Goal: Task Accomplishment & Management: Manage account settings

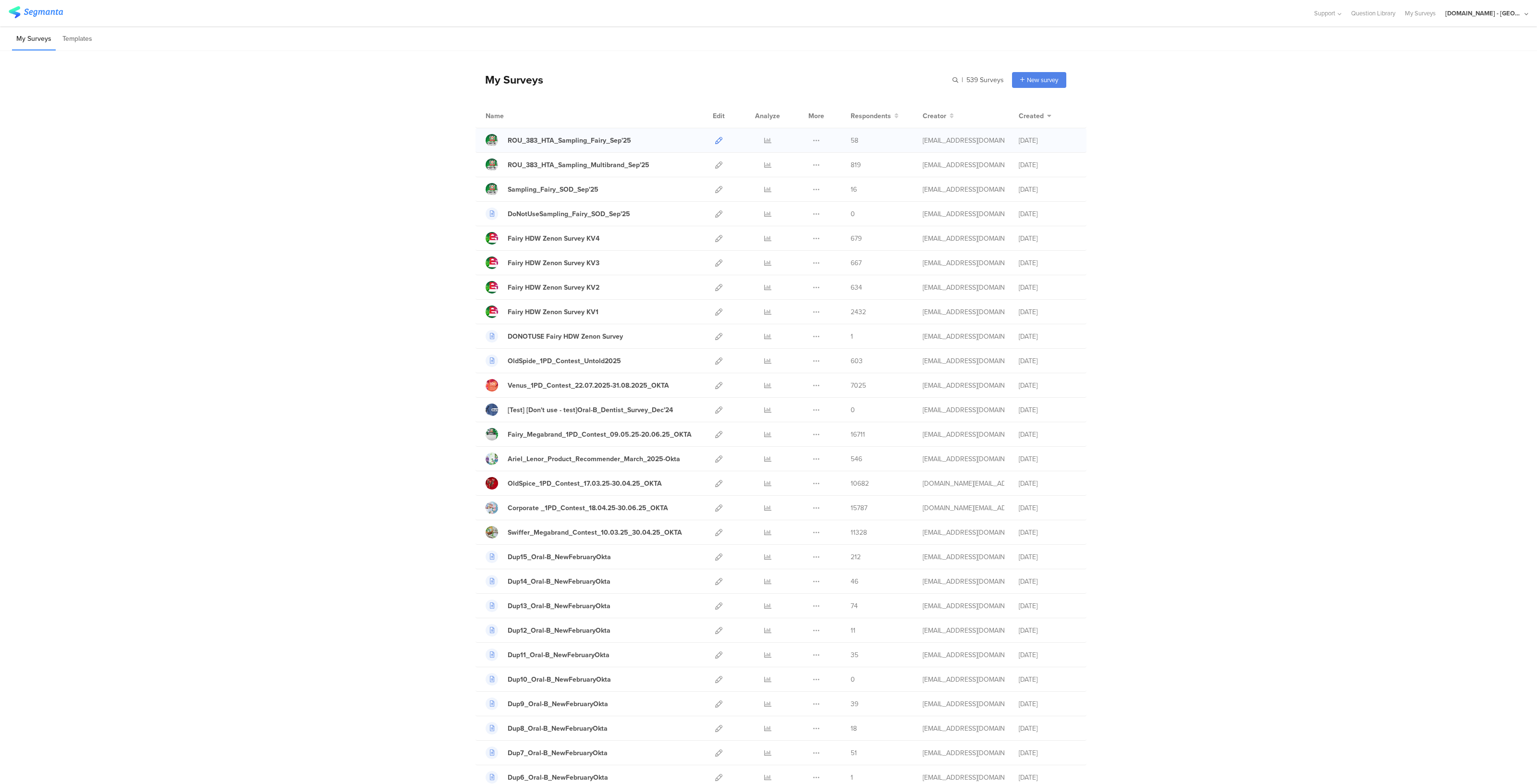
click at [715, 137] on icon at bounding box center [719, 140] width 7 height 7
click at [715, 164] on icon at bounding box center [719, 165] width 7 height 7
click at [718, 138] on icon at bounding box center [719, 140] width 7 height 7
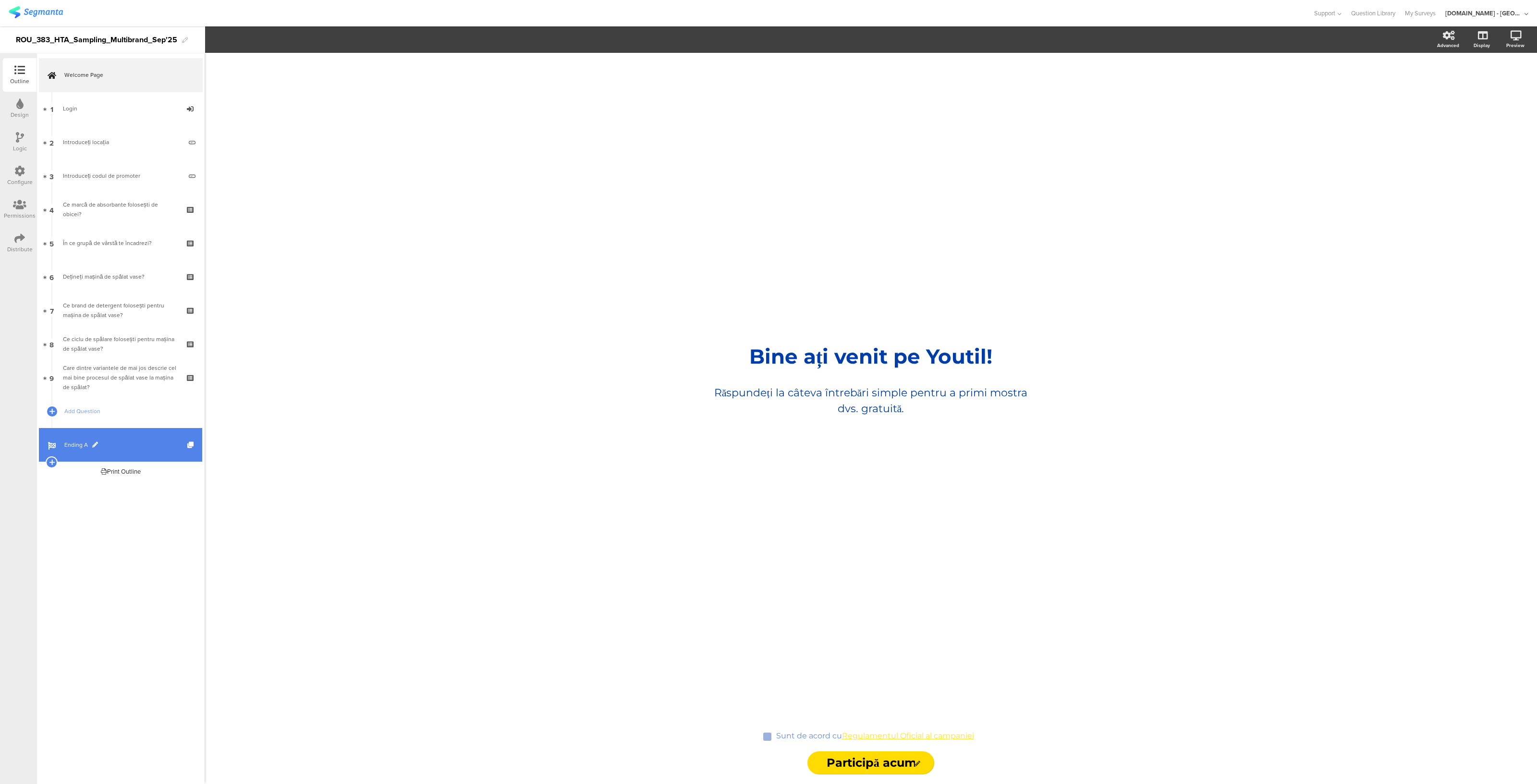
click at [161, 446] on span "Ending A" at bounding box center [126, 445] width 123 height 10
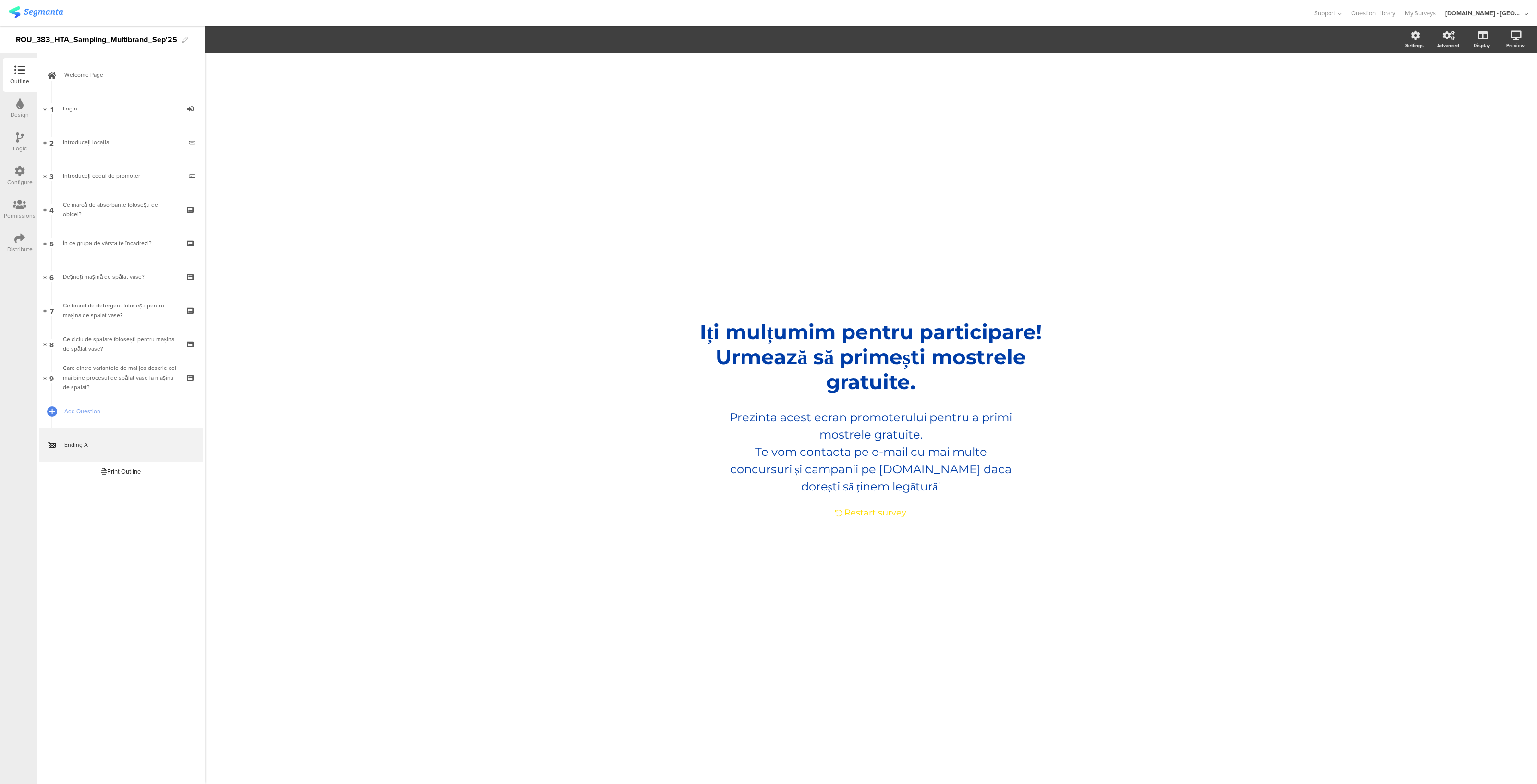
click at [17, 132] on icon at bounding box center [20, 137] width 8 height 11
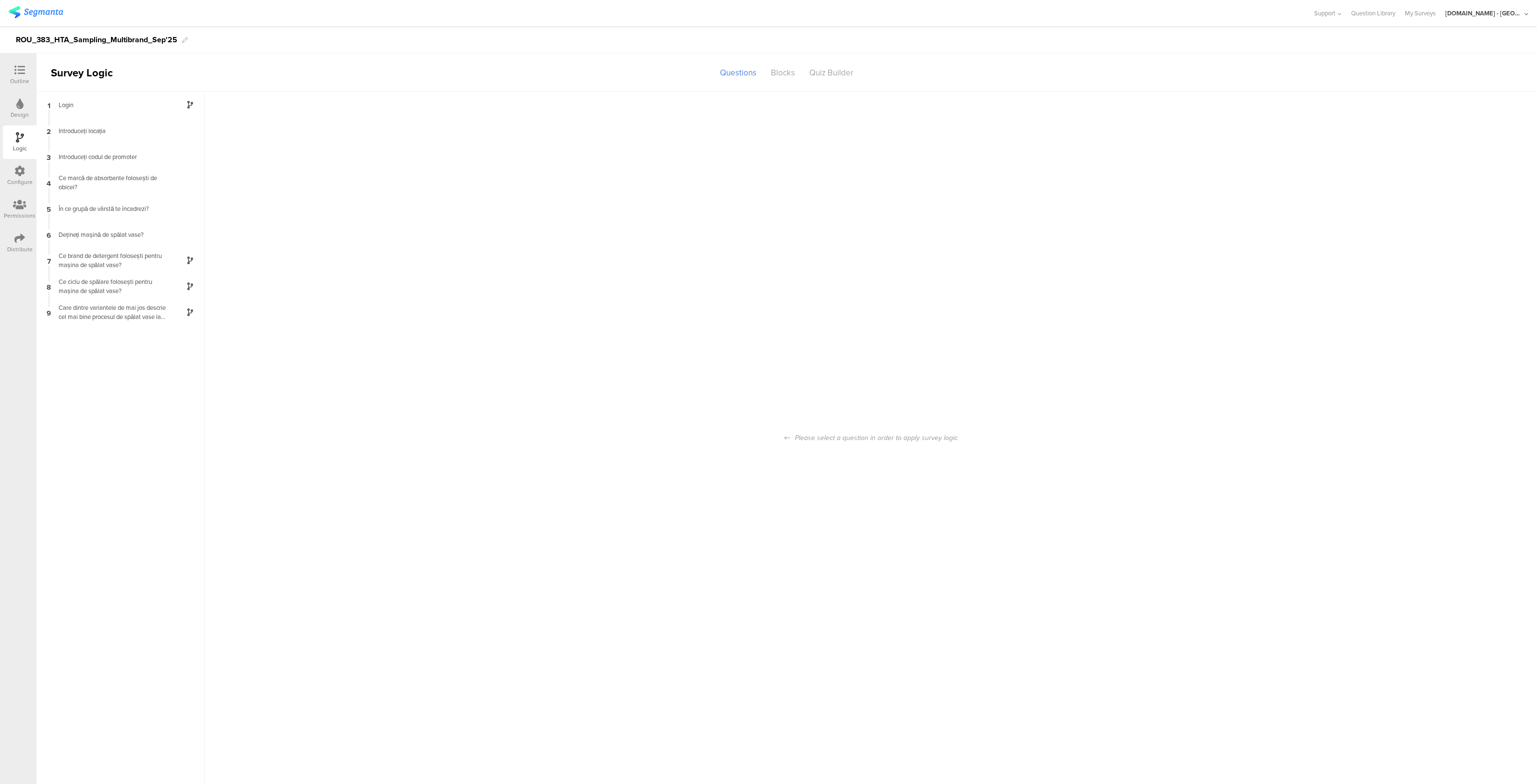
click at [17, 173] on icon at bounding box center [20, 171] width 11 height 11
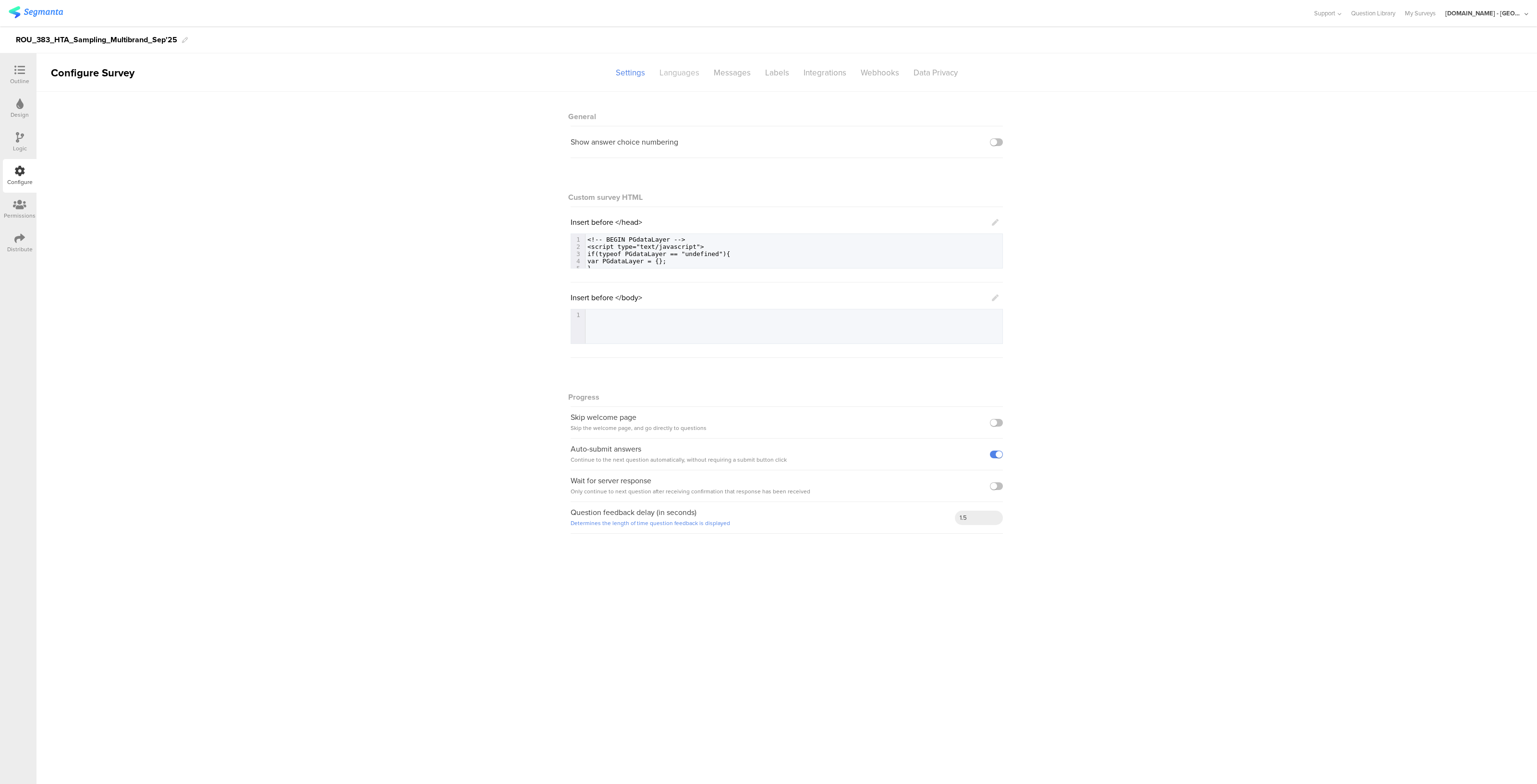
click at [669, 75] on div "Languages" at bounding box center [679, 73] width 54 height 17
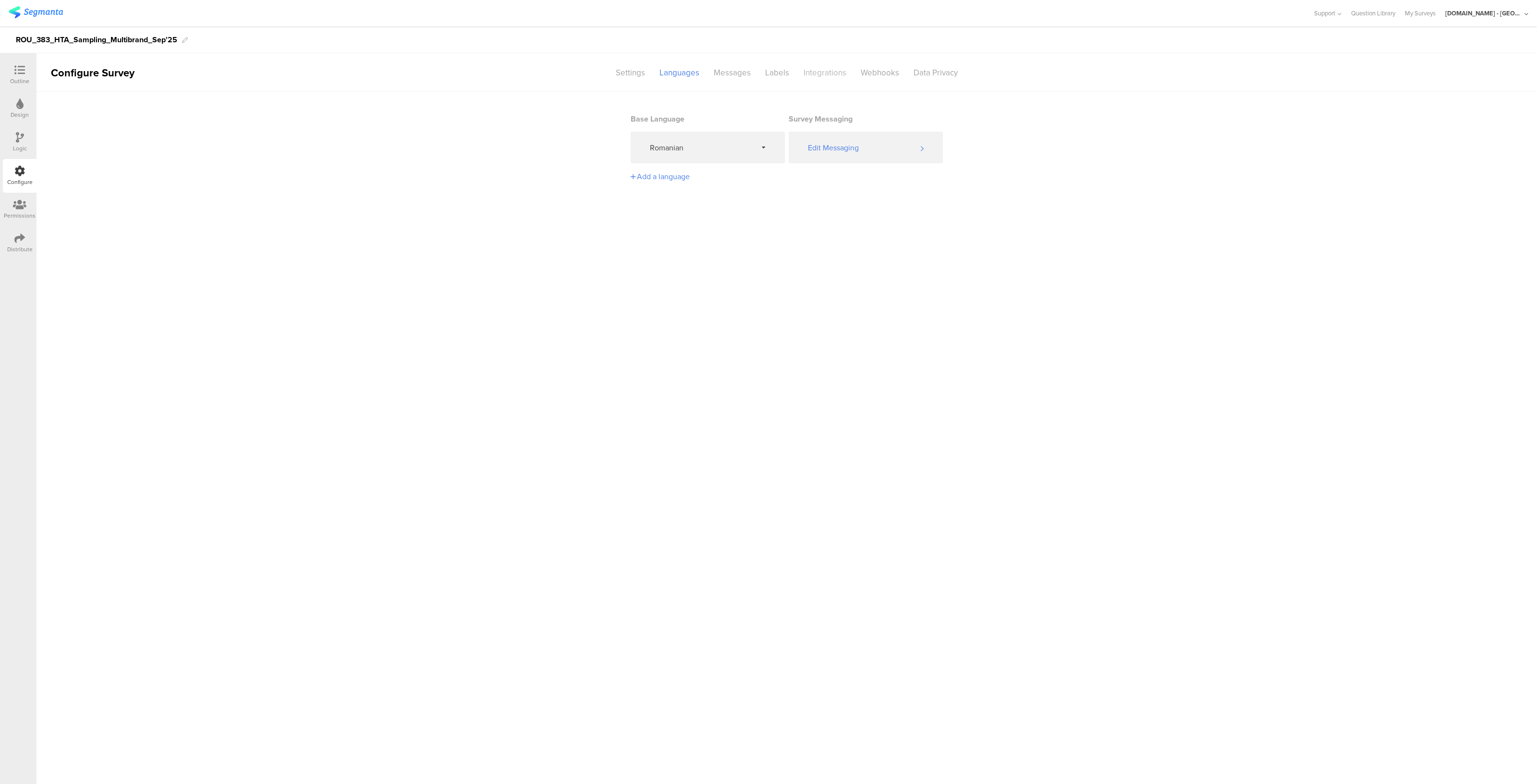
click at [831, 71] on div "Integrations" at bounding box center [825, 73] width 57 height 17
click at [937, 68] on div "Data Privacy" at bounding box center [936, 73] width 58 height 17
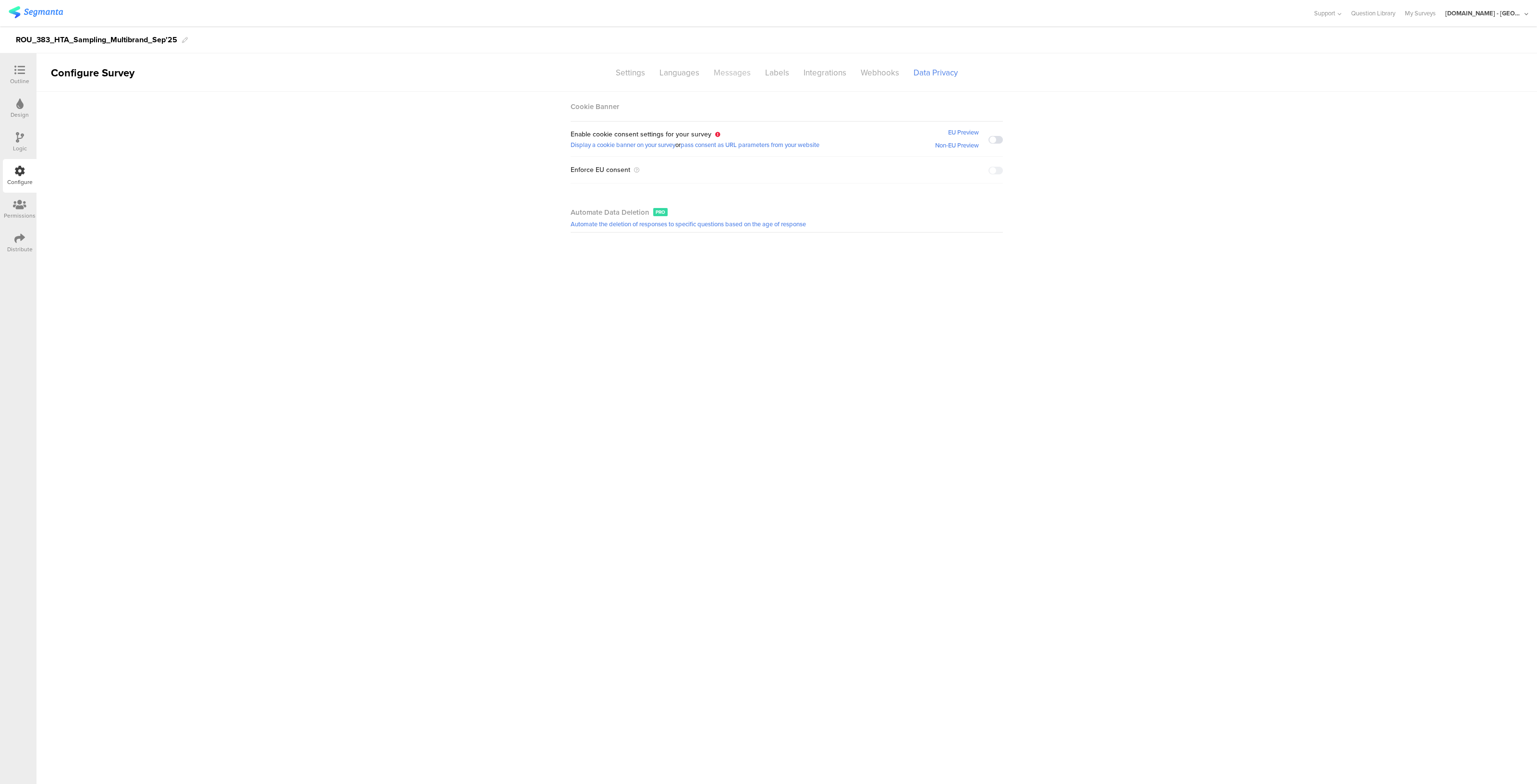
click at [733, 70] on div "Messages" at bounding box center [732, 73] width 51 height 17
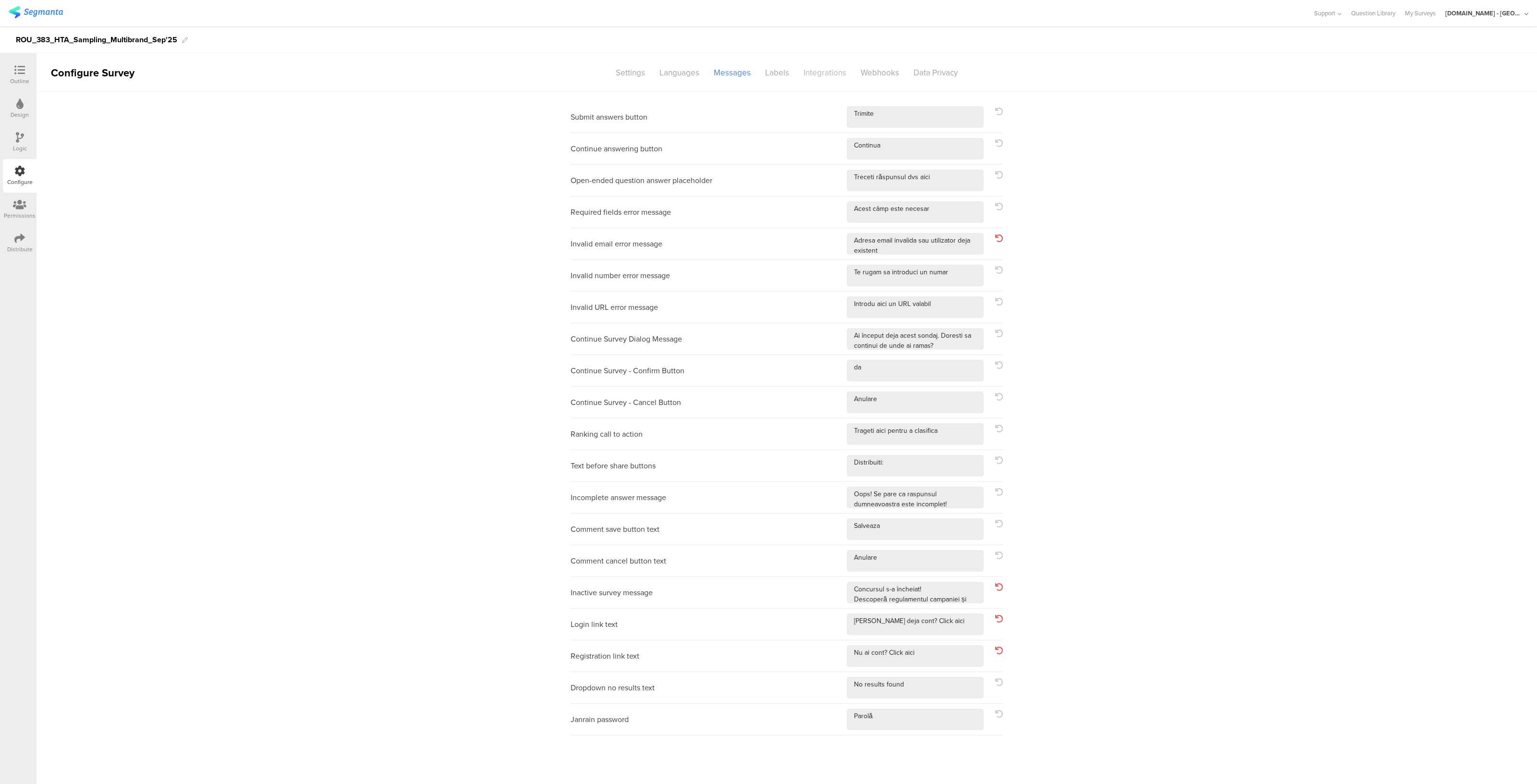
click at [816, 75] on div "Integrations" at bounding box center [825, 73] width 57 height 17
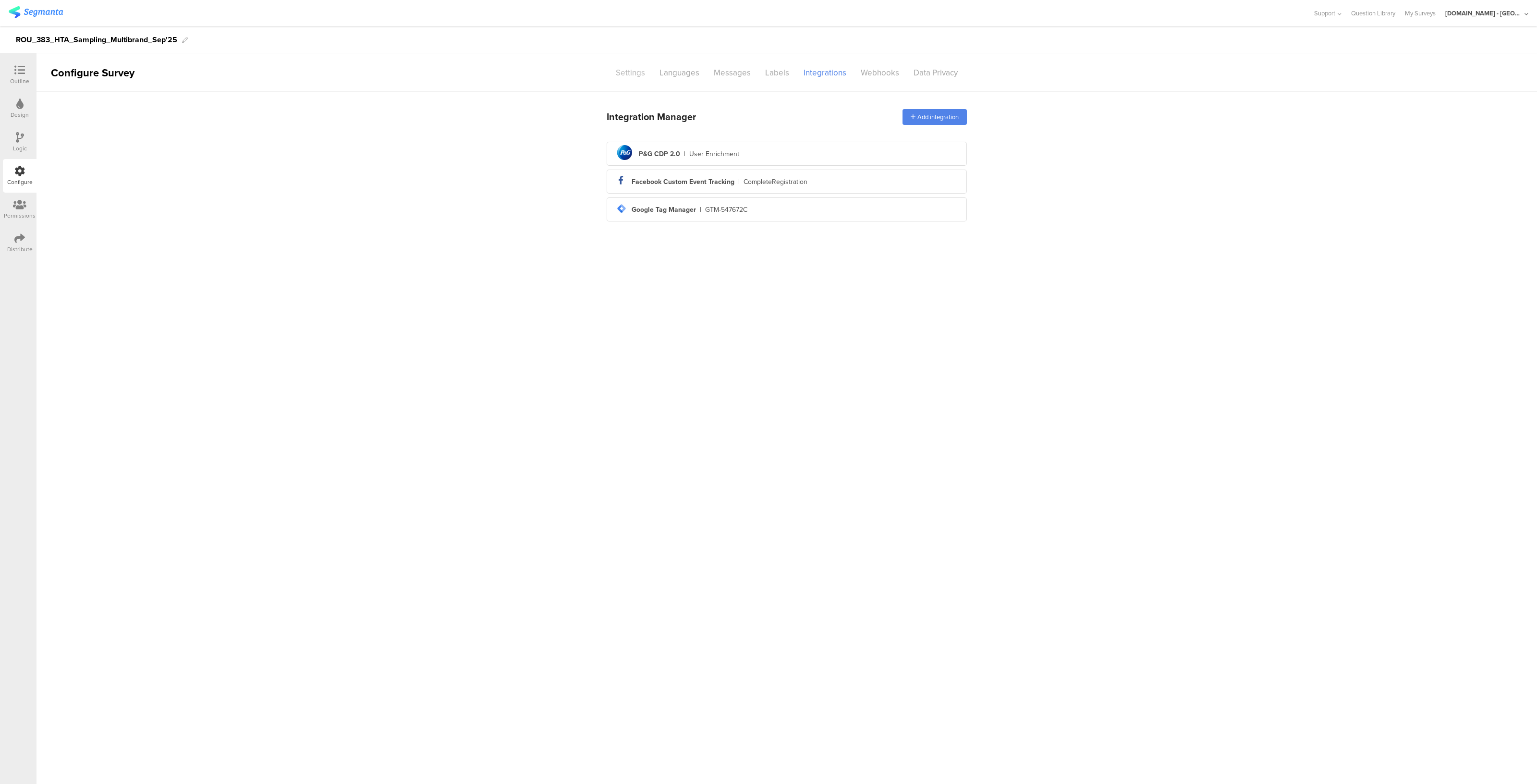
click at [632, 69] on div "Settings" at bounding box center [630, 73] width 44 height 17
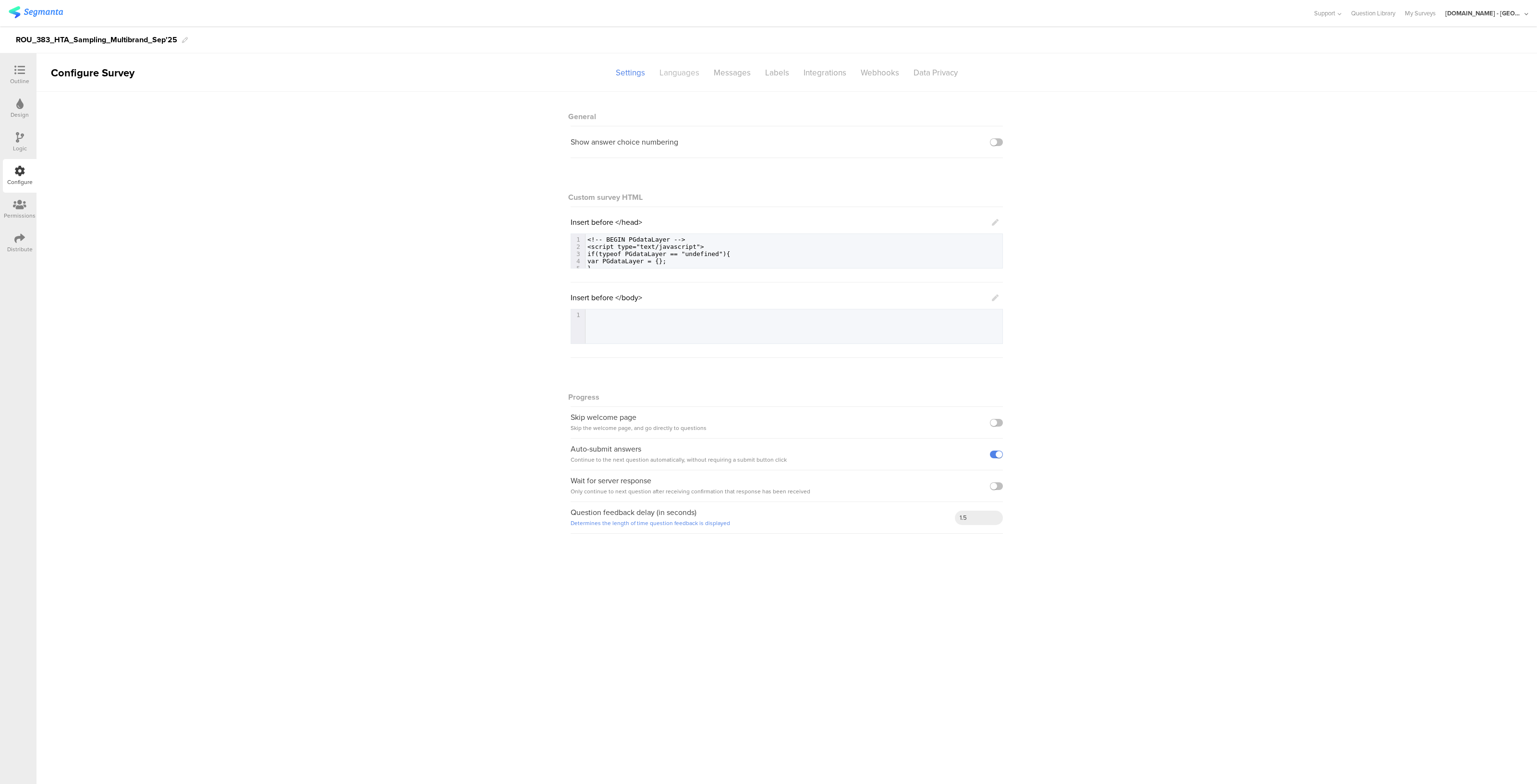
click at [669, 66] on div "Languages" at bounding box center [679, 73] width 54 height 17
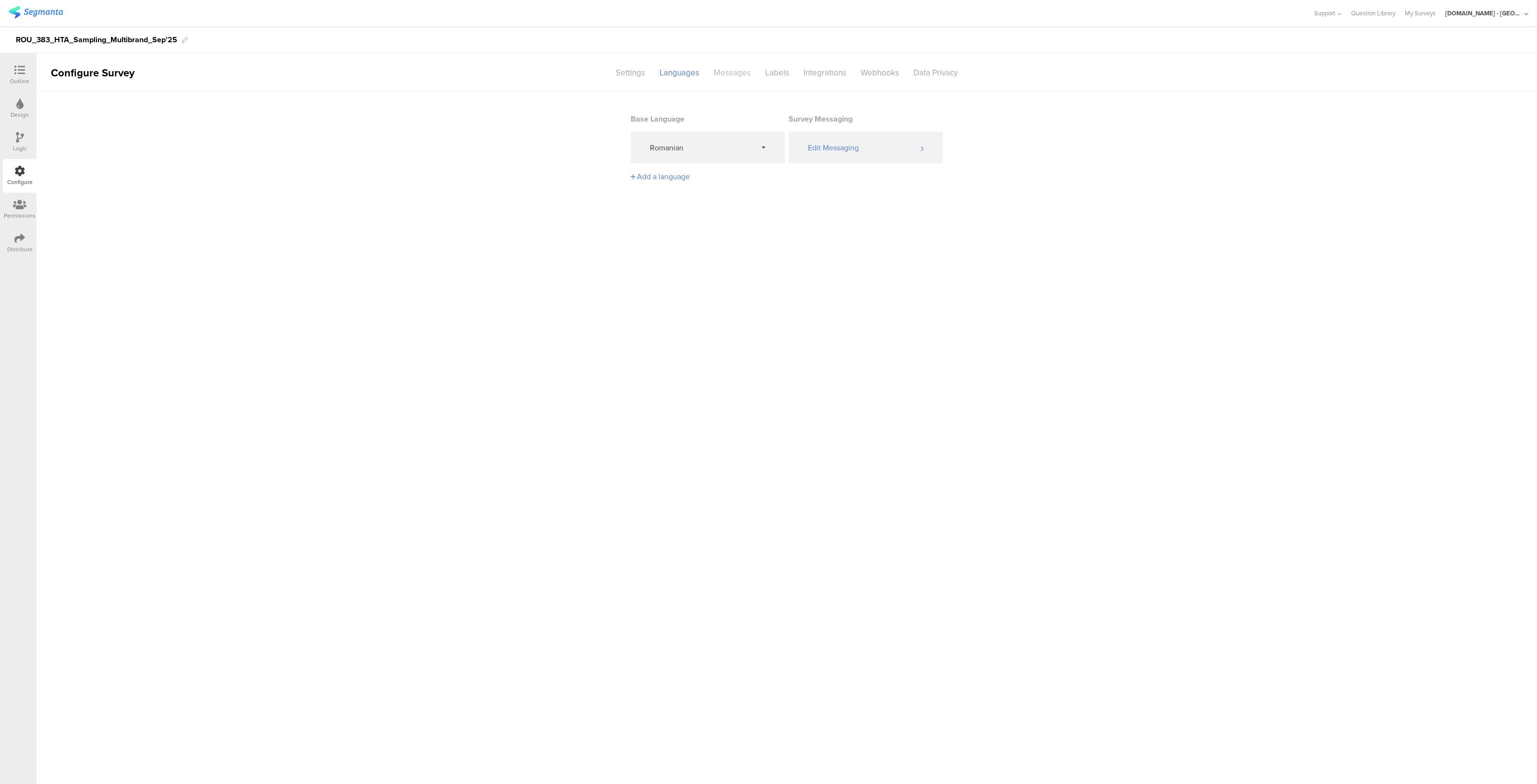
click at [731, 70] on div "Messages" at bounding box center [732, 73] width 51 height 17
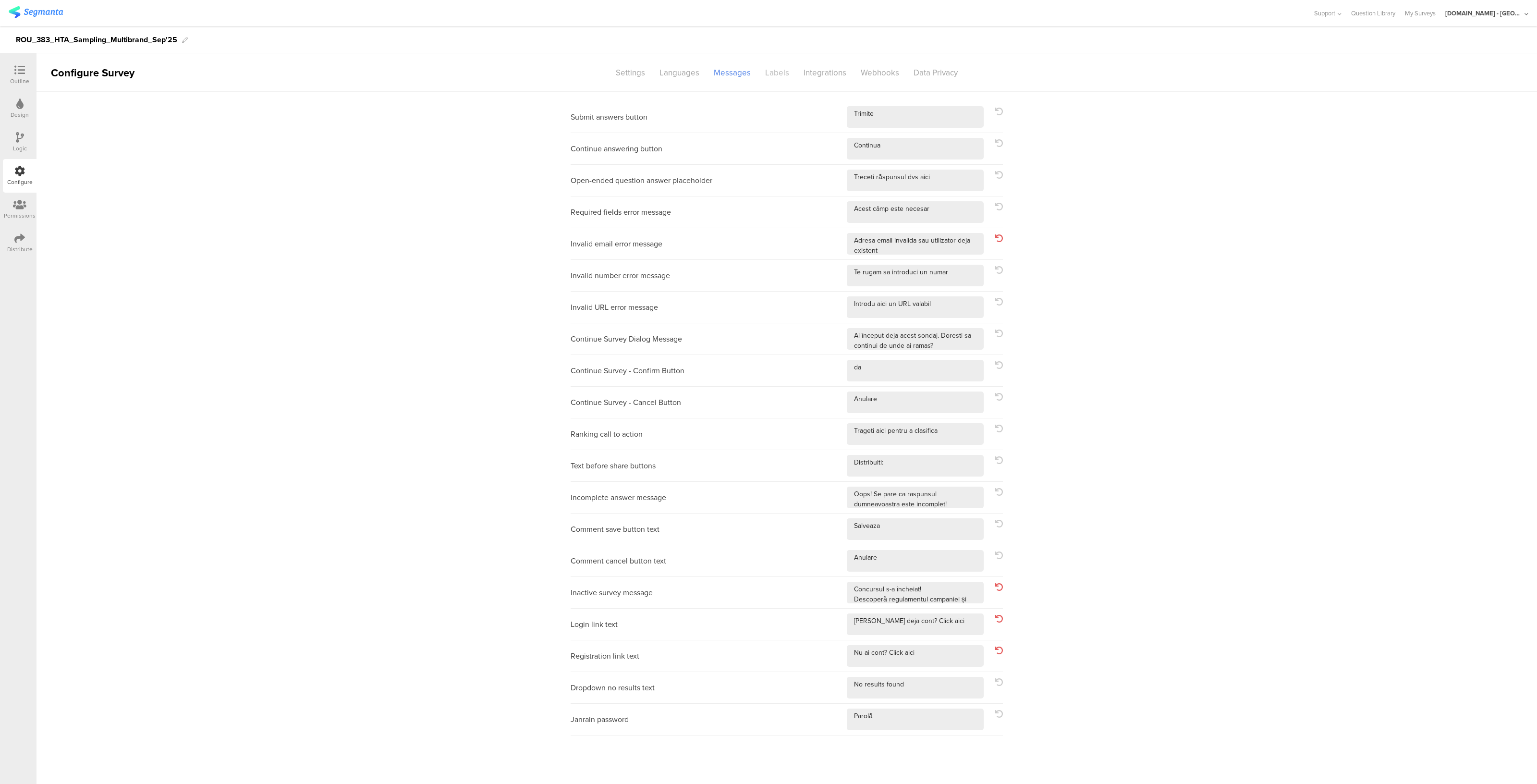
click at [774, 69] on div "Labels" at bounding box center [777, 73] width 38 height 17
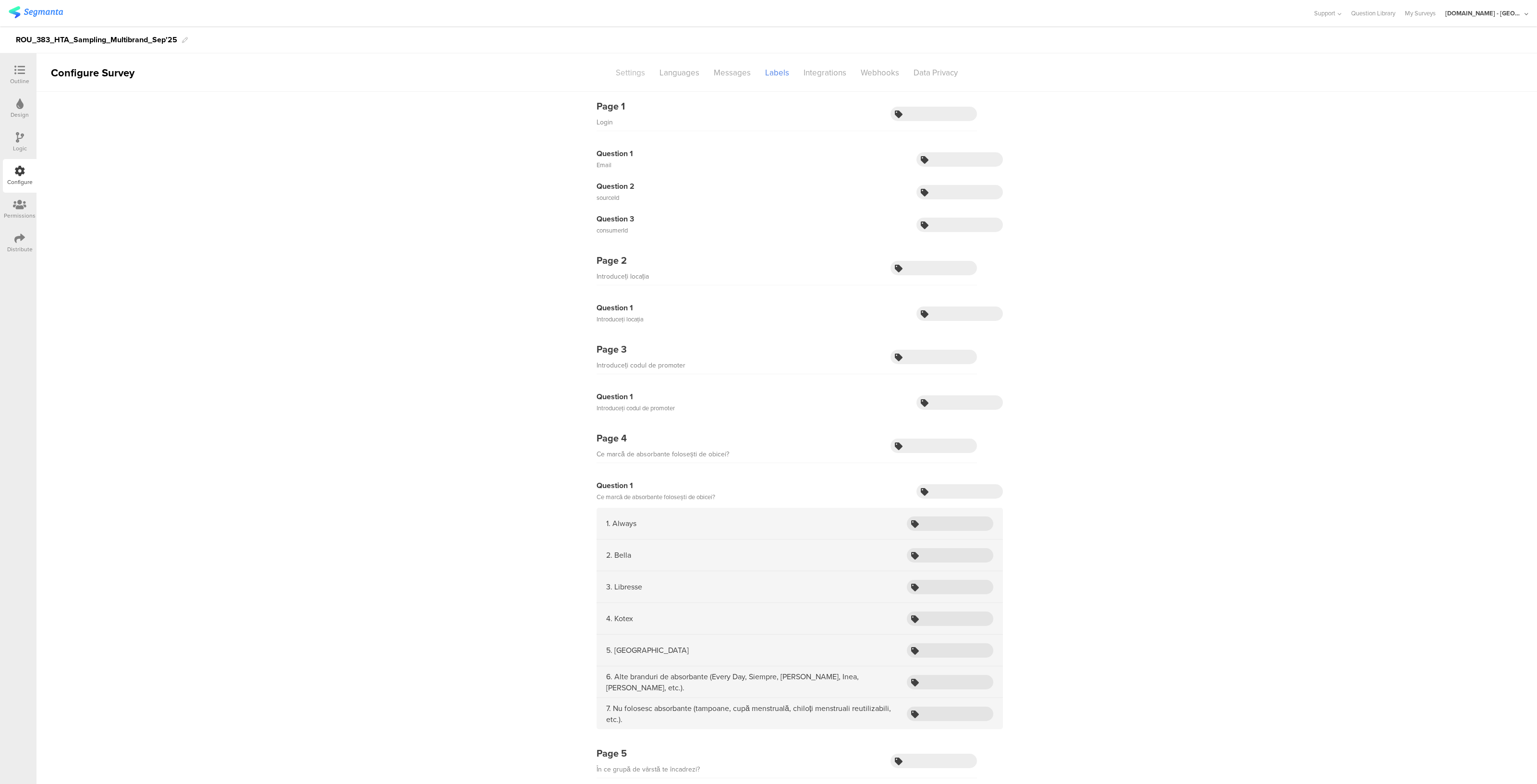
click at [634, 73] on div "Settings" at bounding box center [630, 73] width 44 height 17
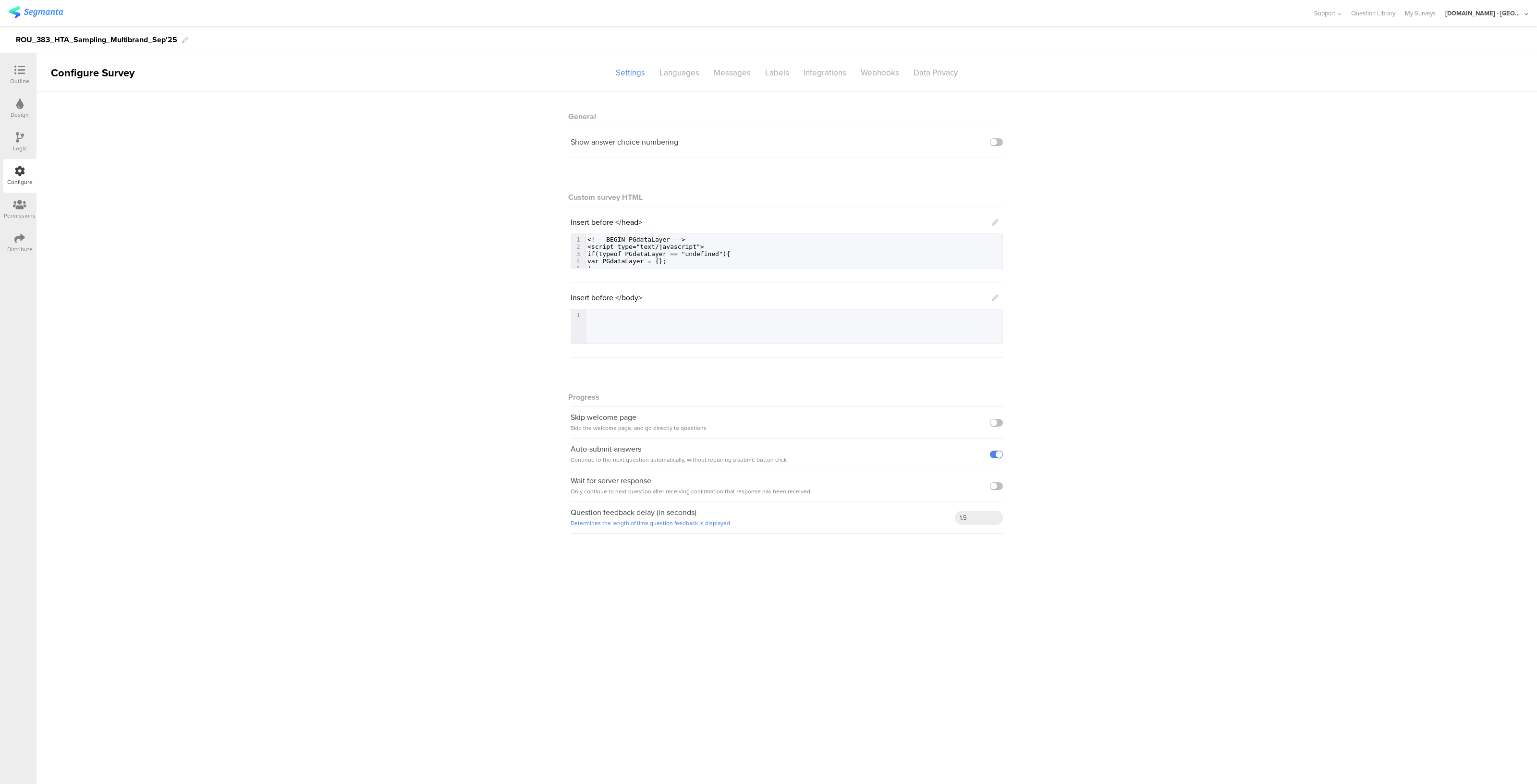
click at [17, 137] on icon at bounding box center [20, 137] width 8 height 11
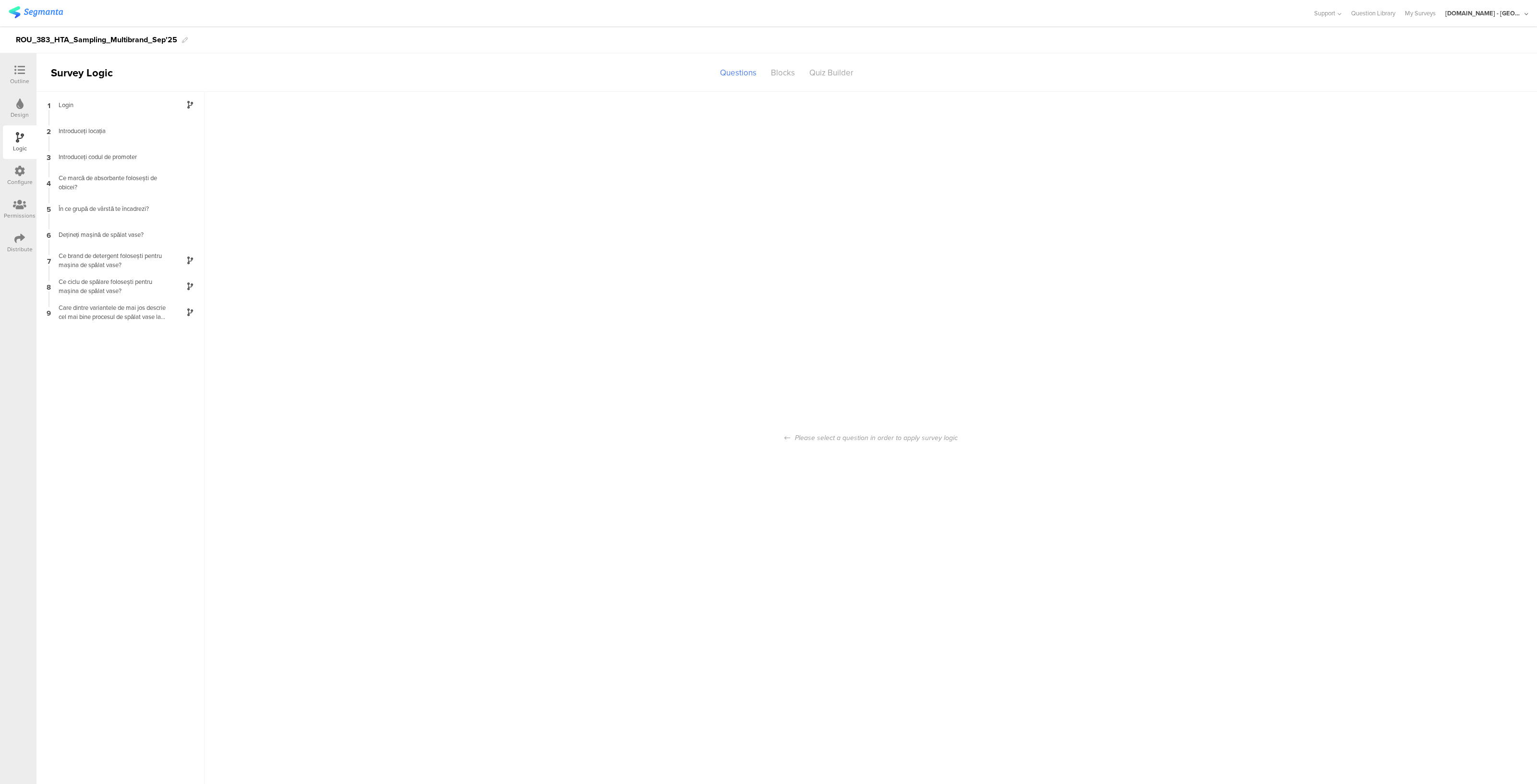
click at [23, 245] on div "Distribute" at bounding box center [20, 249] width 26 height 8
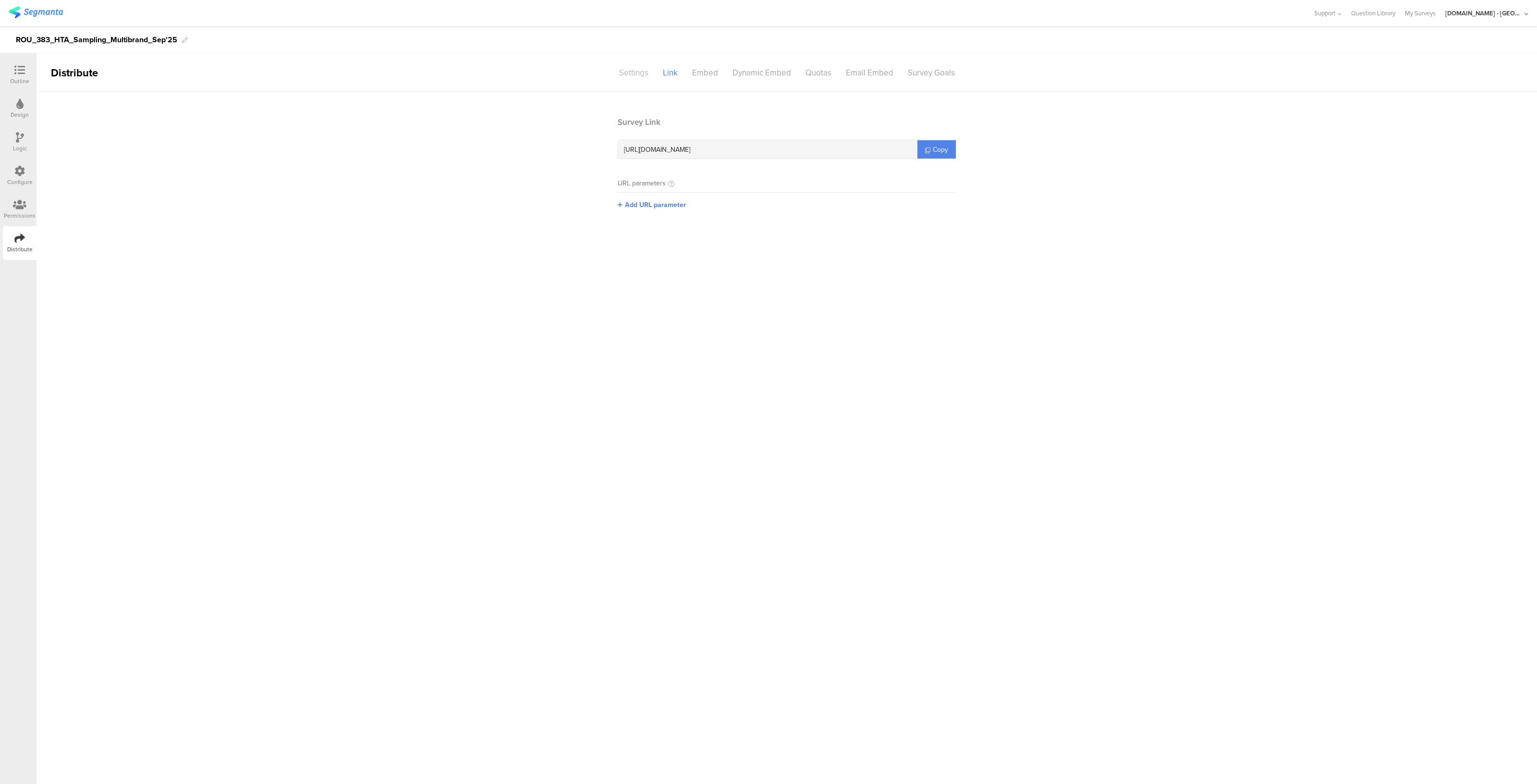
click at [630, 75] on div "Settings" at bounding box center [634, 73] width 44 height 17
click at [951, 171] on span "Remember Respondent" at bounding box center [956, 174] width 73 height 10
click at [888, 350] on main "Status Active Active Closed Schedule Start Date: End Date: Save Cancel Session …" at bounding box center [786, 438] width 1501 height 692
click at [979, 171] on span "Remember Respondent" at bounding box center [956, 174] width 73 height 10
click at [930, 214] on li "Forget Respondent" at bounding box center [947, 212] width 110 height 19
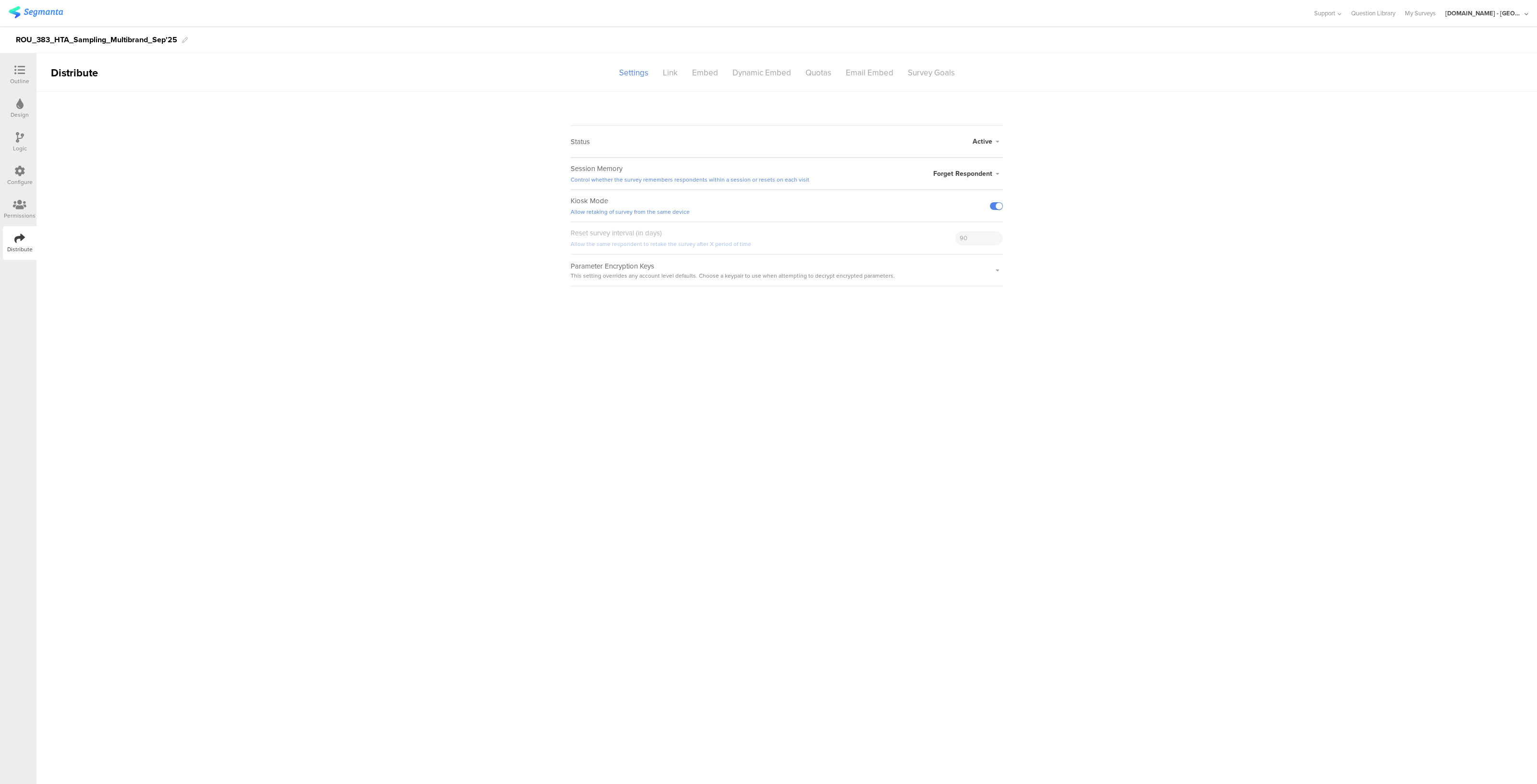
click at [26, 80] on div "Outline" at bounding box center [20, 81] width 19 height 8
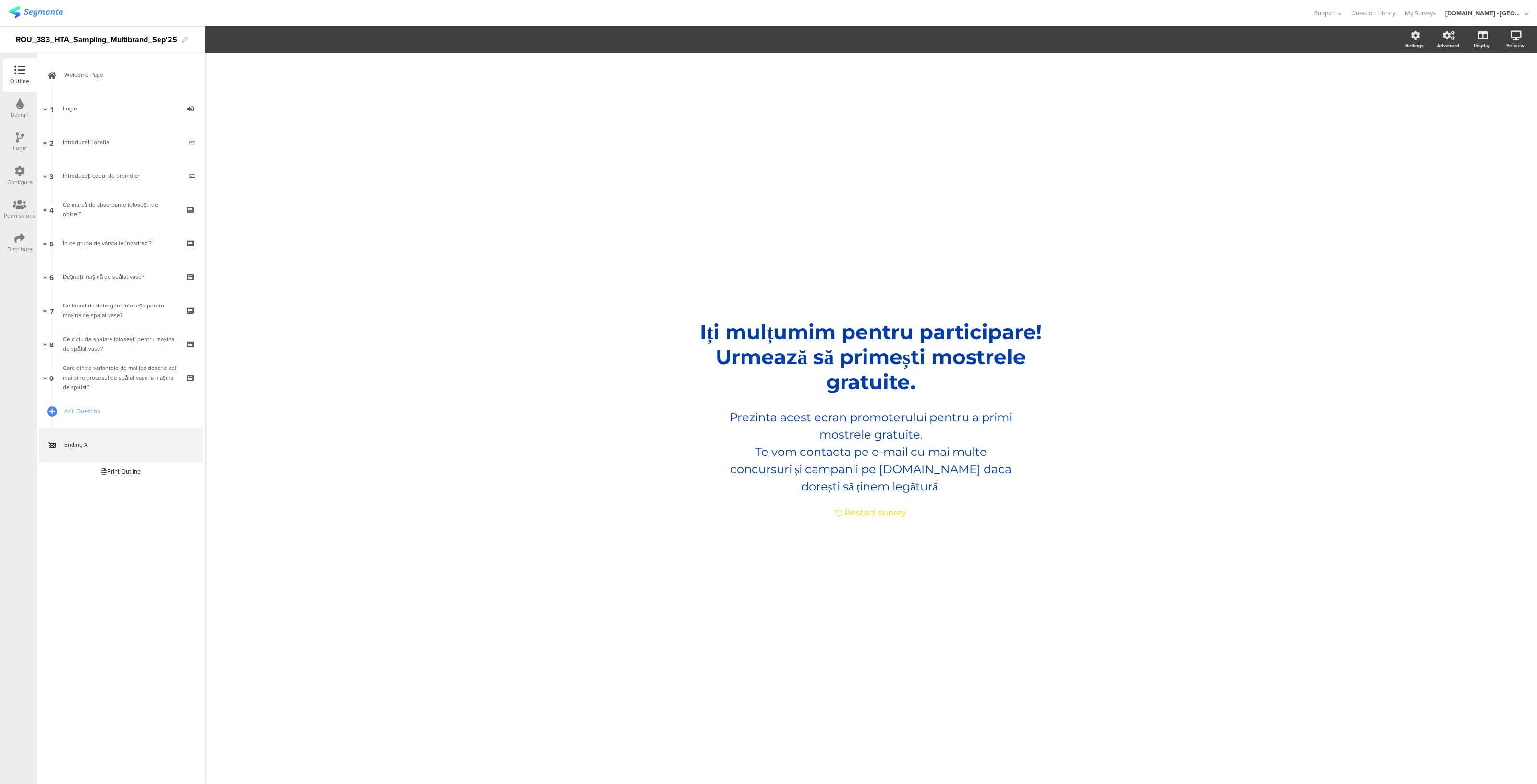
click at [18, 112] on div "Design" at bounding box center [20, 115] width 18 height 8
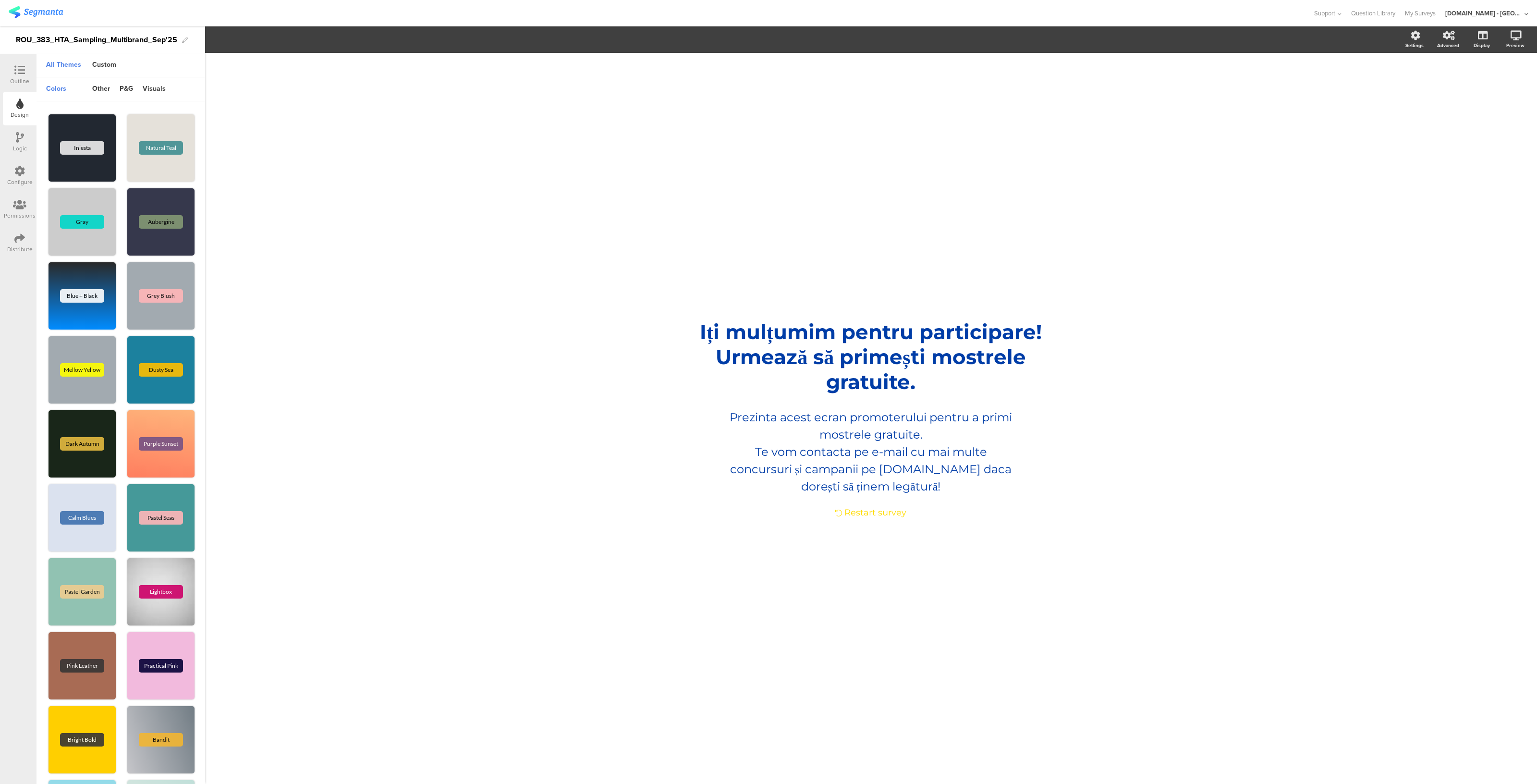
click at [15, 178] on div "Configure" at bounding box center [20, 182] width 26 height 8
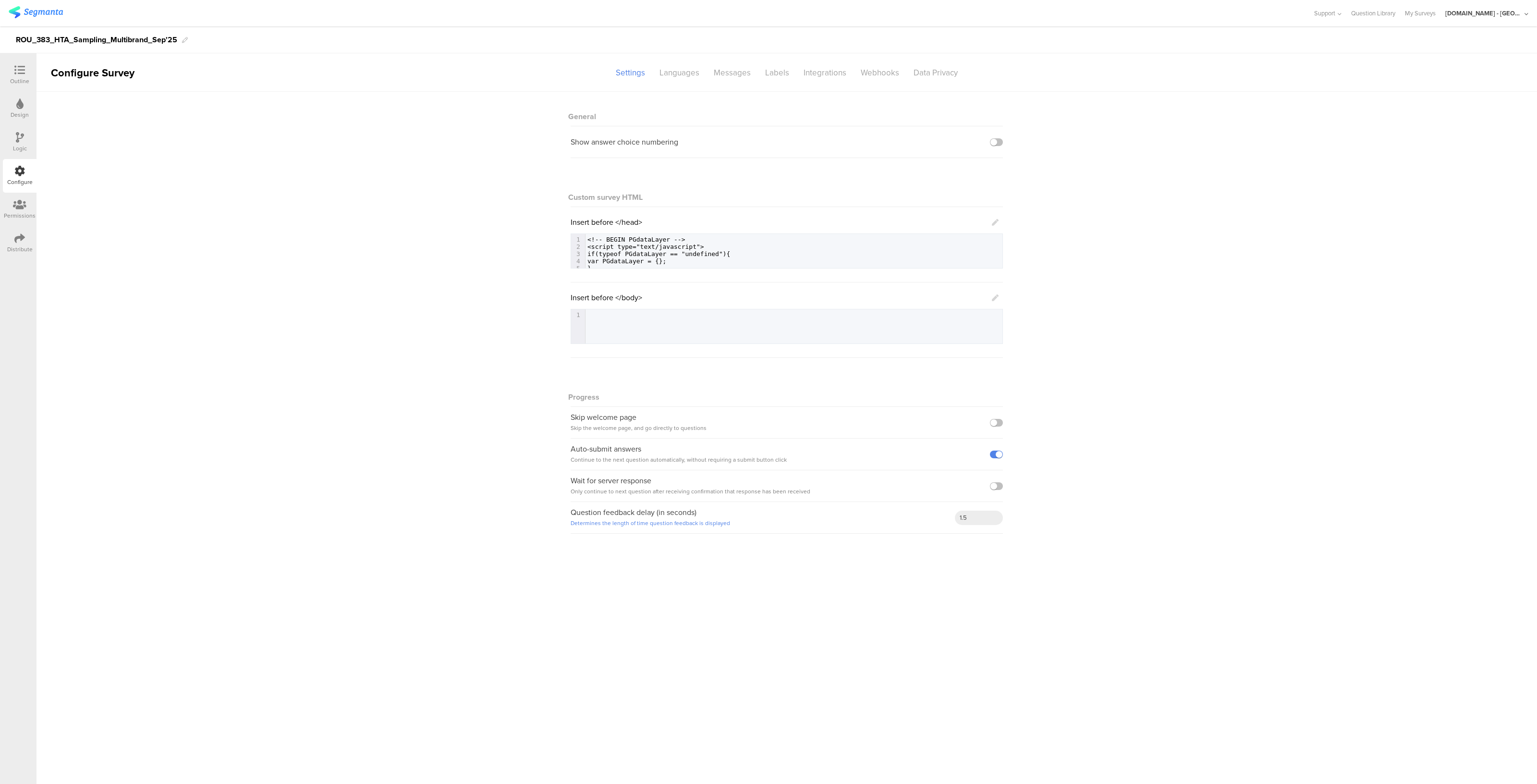
click at [18, 206] on icon at bounding box center [20, 205] width 14 height 11
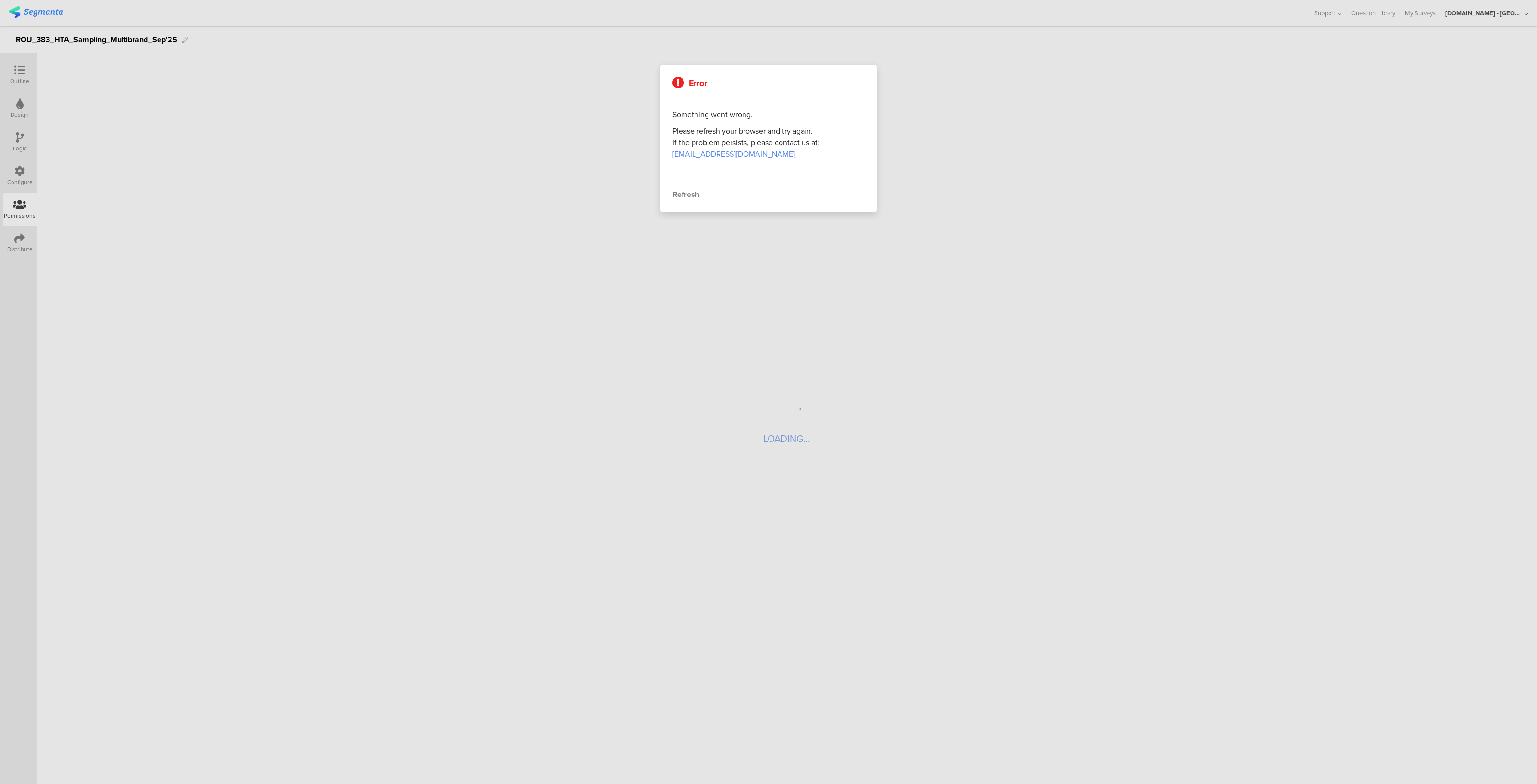
click at [21, 181] on div at bounding box center [768, 392] width 1537 height 784
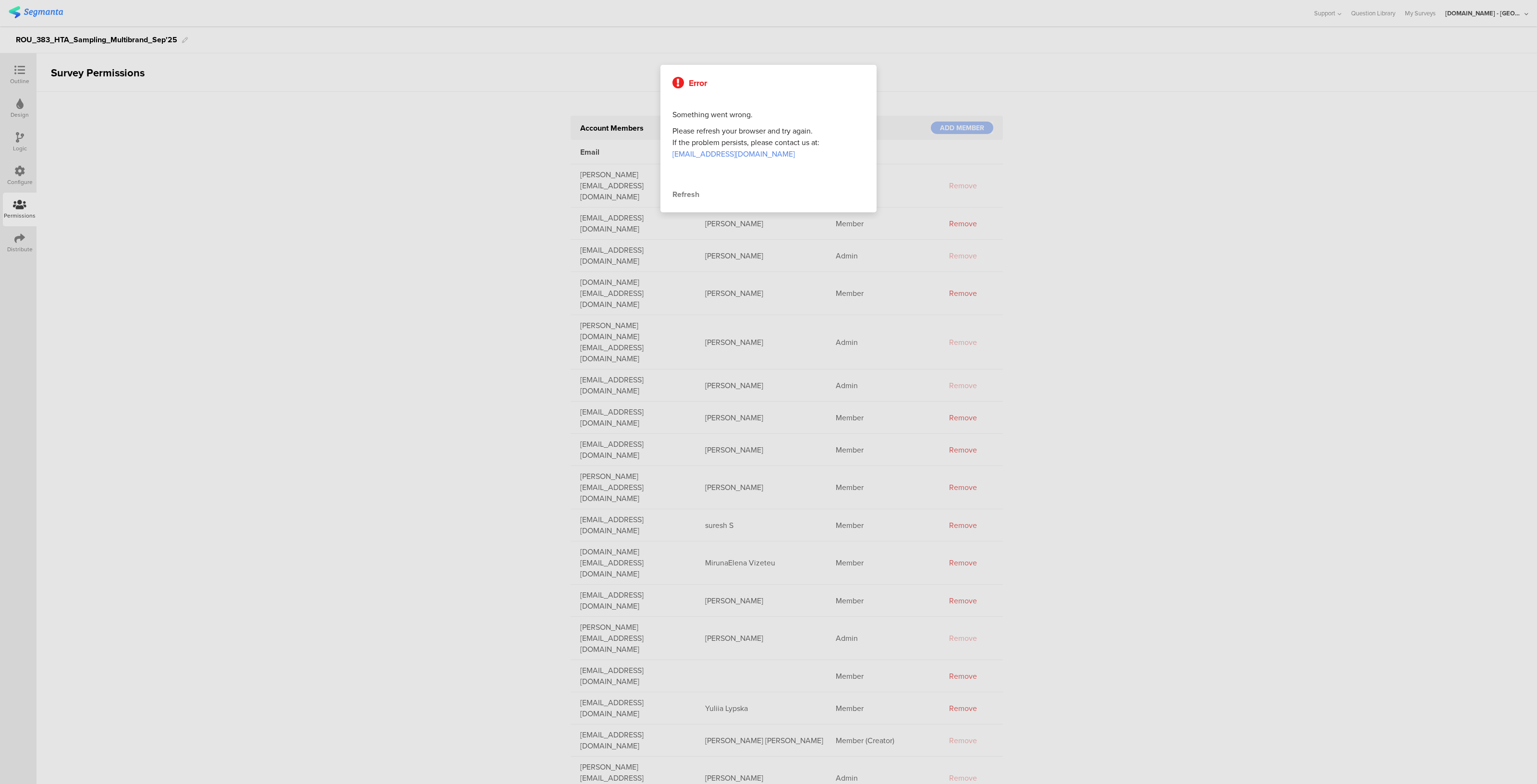
click at [669, 192] on div "Error Something went wrong. Please refresh your browser and try again. If the p…" at bounding box center [768, 138] width 216 height 147
click at [678, 195] on div "Refresh" at bounding box center [768, 194] width 192 height 11
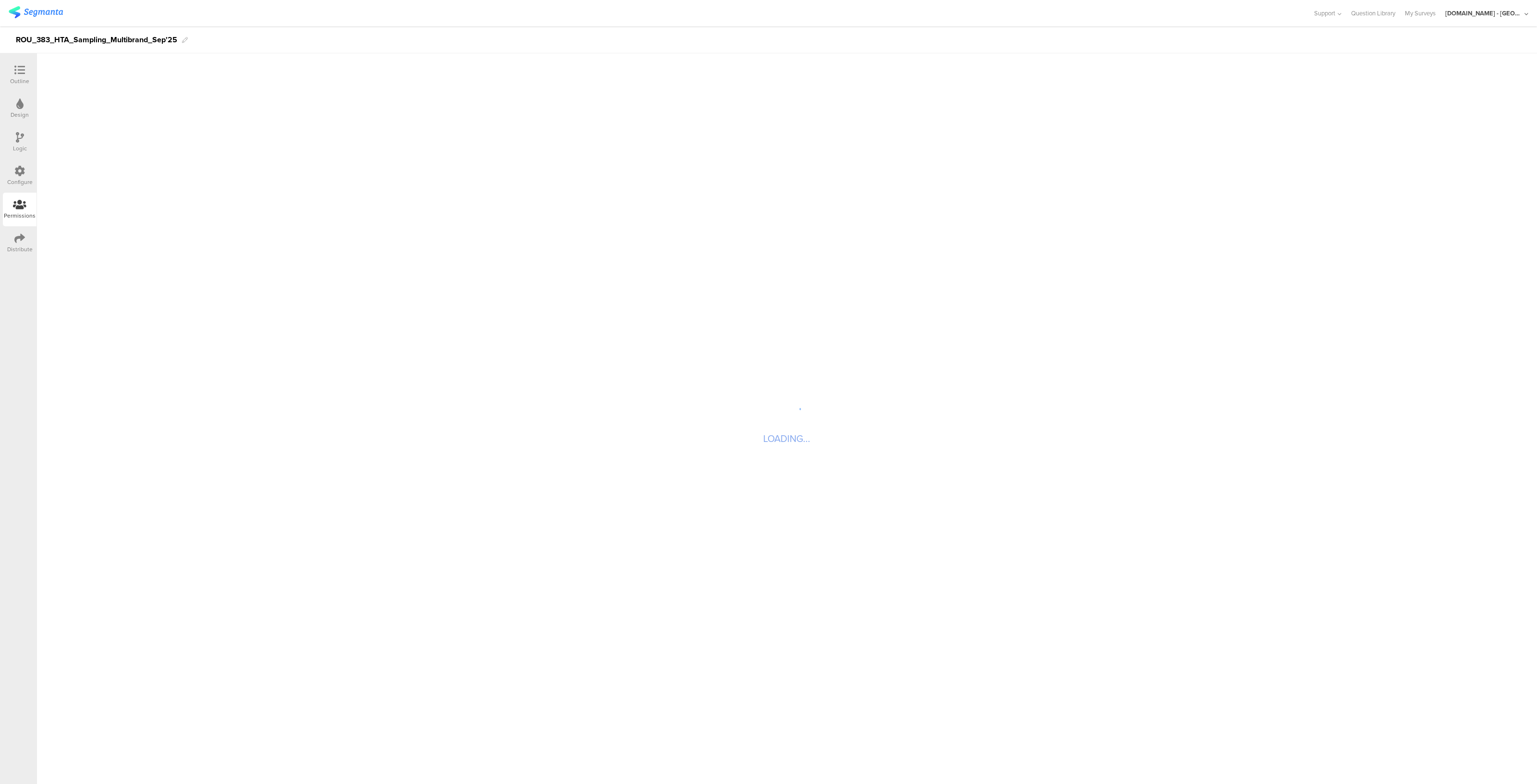
click at [16, 178] on div "Configure" at bounding box center [20, 182] width 26 height 8
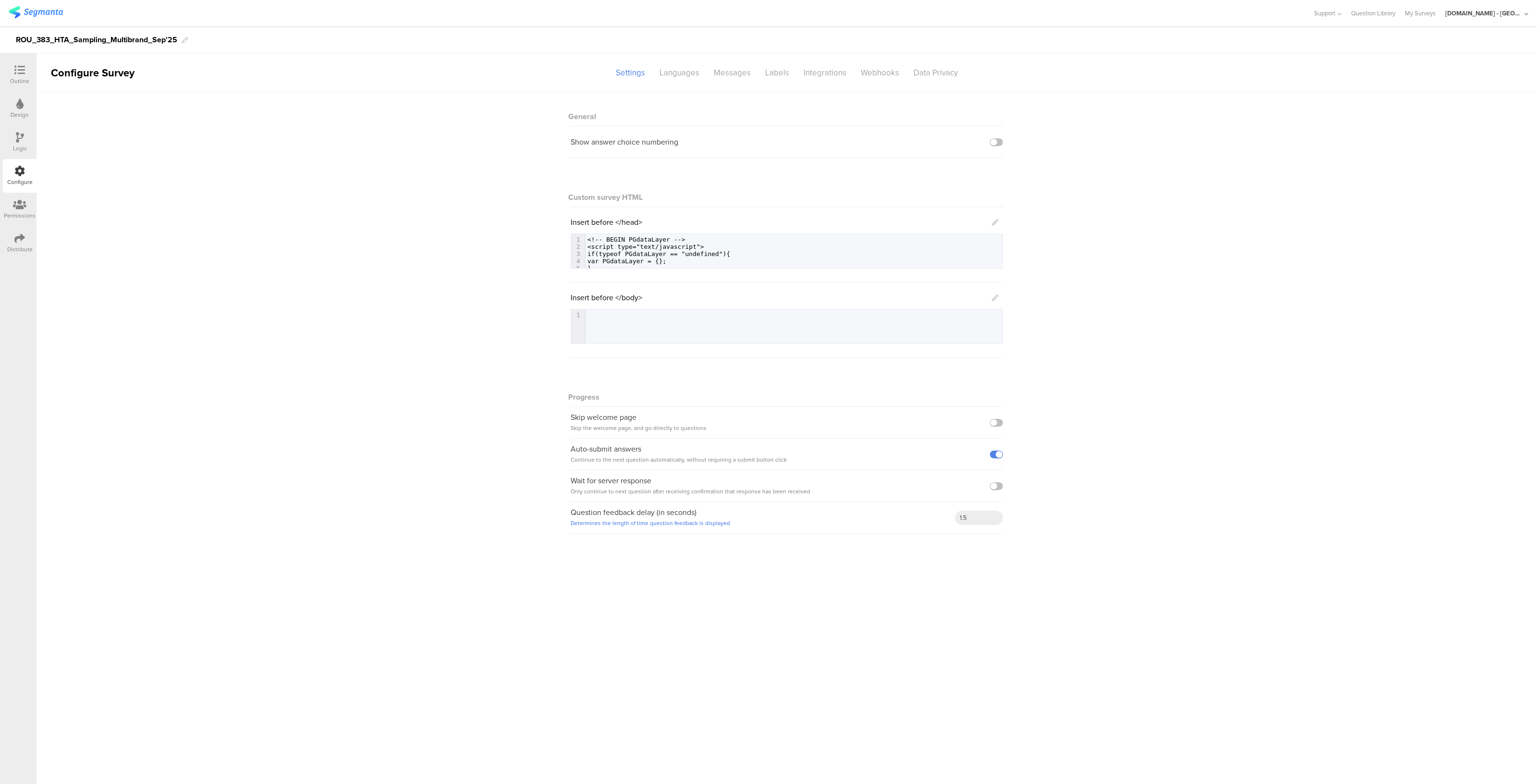
click at [680, 524] on link "Determines the length of time question feedback is displayed" at bounding box center [650, 523] width 159 height 8
click at [20, 70] on icon at bounding box center [20, 70] width 11 height 11
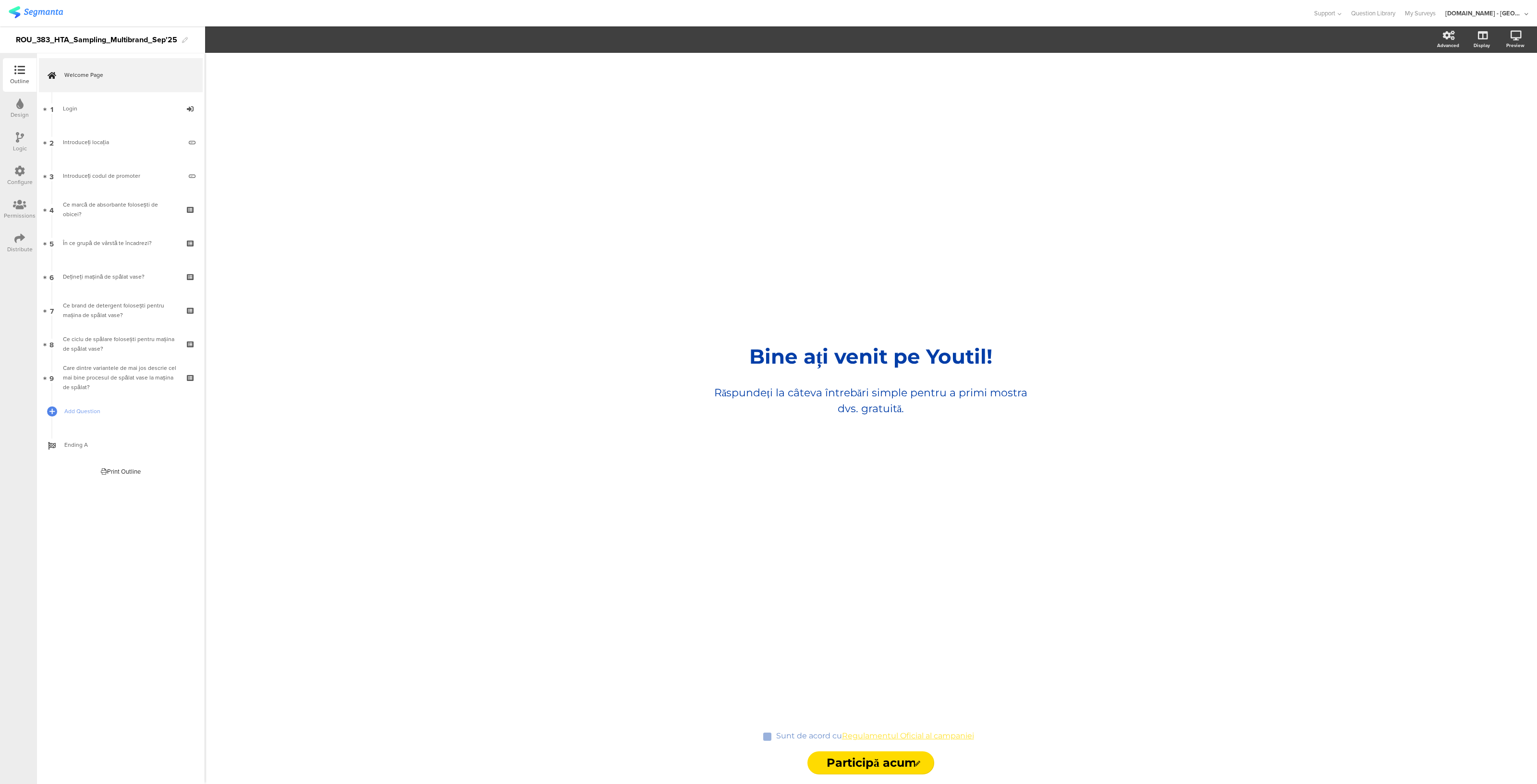
click at [18, 243] on icon at bounding box center [20, 238] width 11 height 11
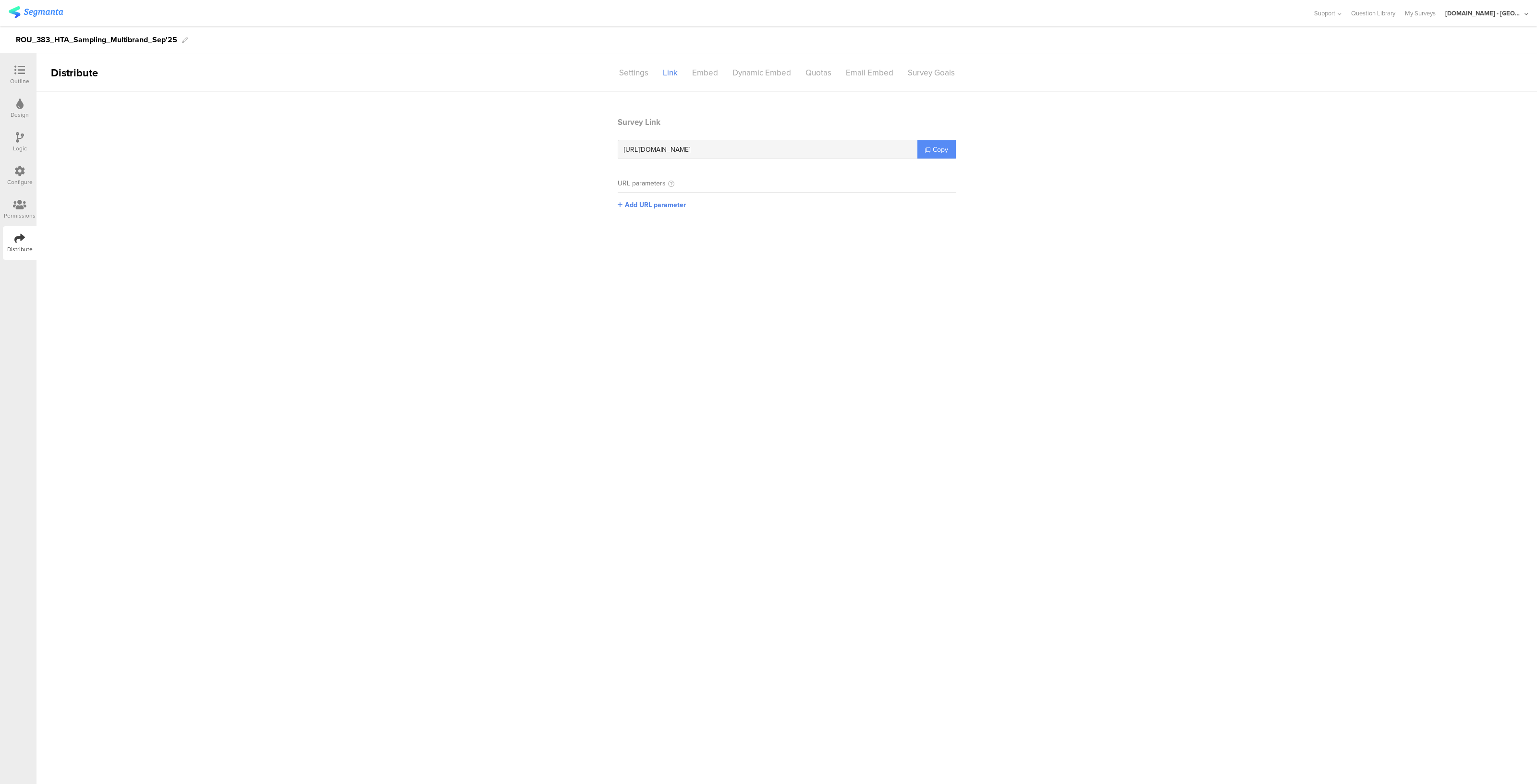
click at [935, 147] on span "Copy" at bounding box center [940, 149] width 16 height 10
click at [642, 73] on div "Settings" at bounding box center [634, 73] width 44 height 17
click at [961, 174] on span "Forget Respondent" at bounding box center [962, 174] width 59 height 10
click at [937, 188] on li "Remember Respondent" at bounding box center [947, 192] width 110 height 20
click at [647, 373] on main "Status Active Active Closed Schedule Start Date: End Date: Save Cancel Session …" at bounding box center [786, 438] width 1501 height 692
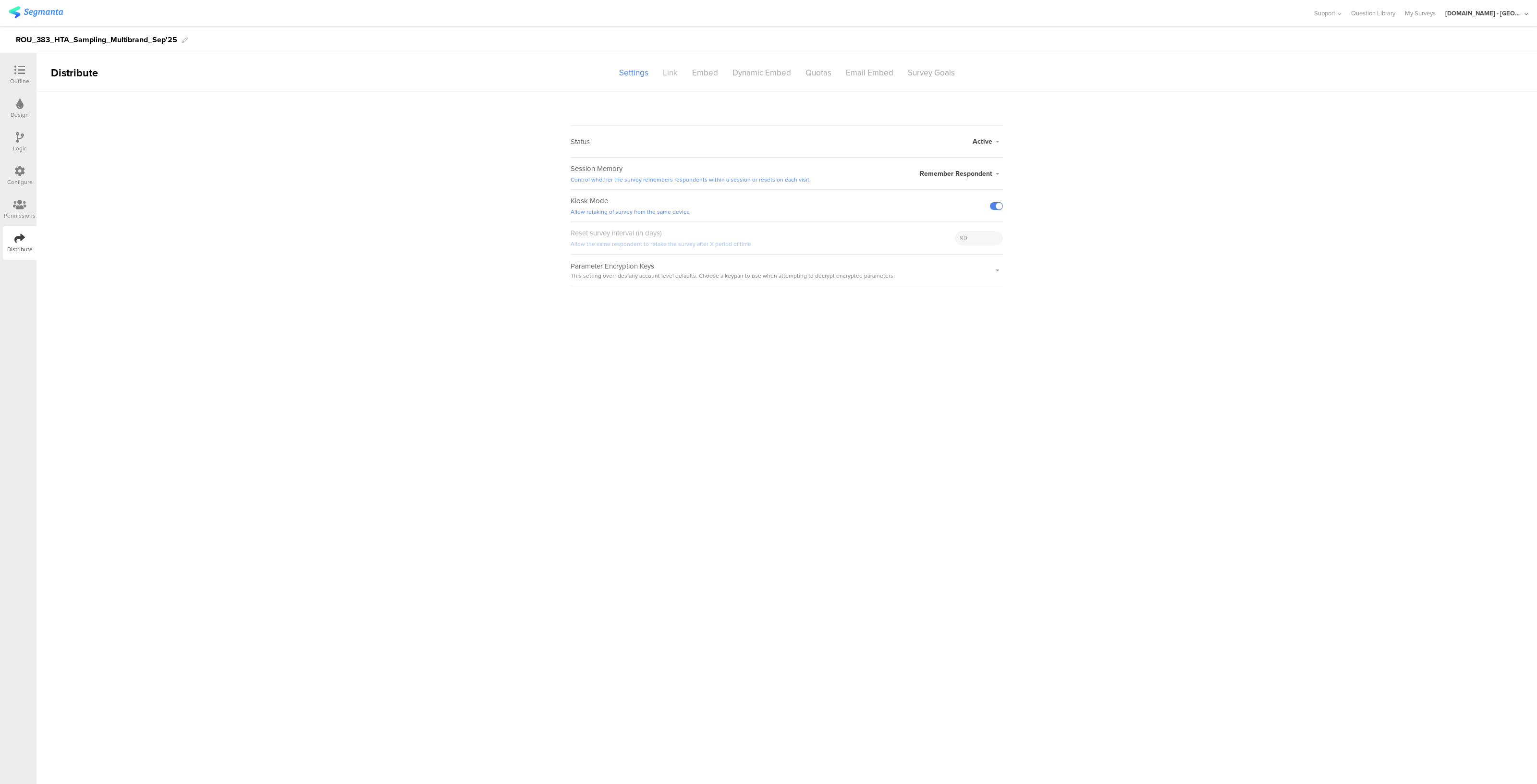
click at [677, 67] on div "Link" at bounding box center [670, 73] width 29 height 17
click at [952, 143] on link "Copy" at bounding box center [937, 149] width 38 height 18
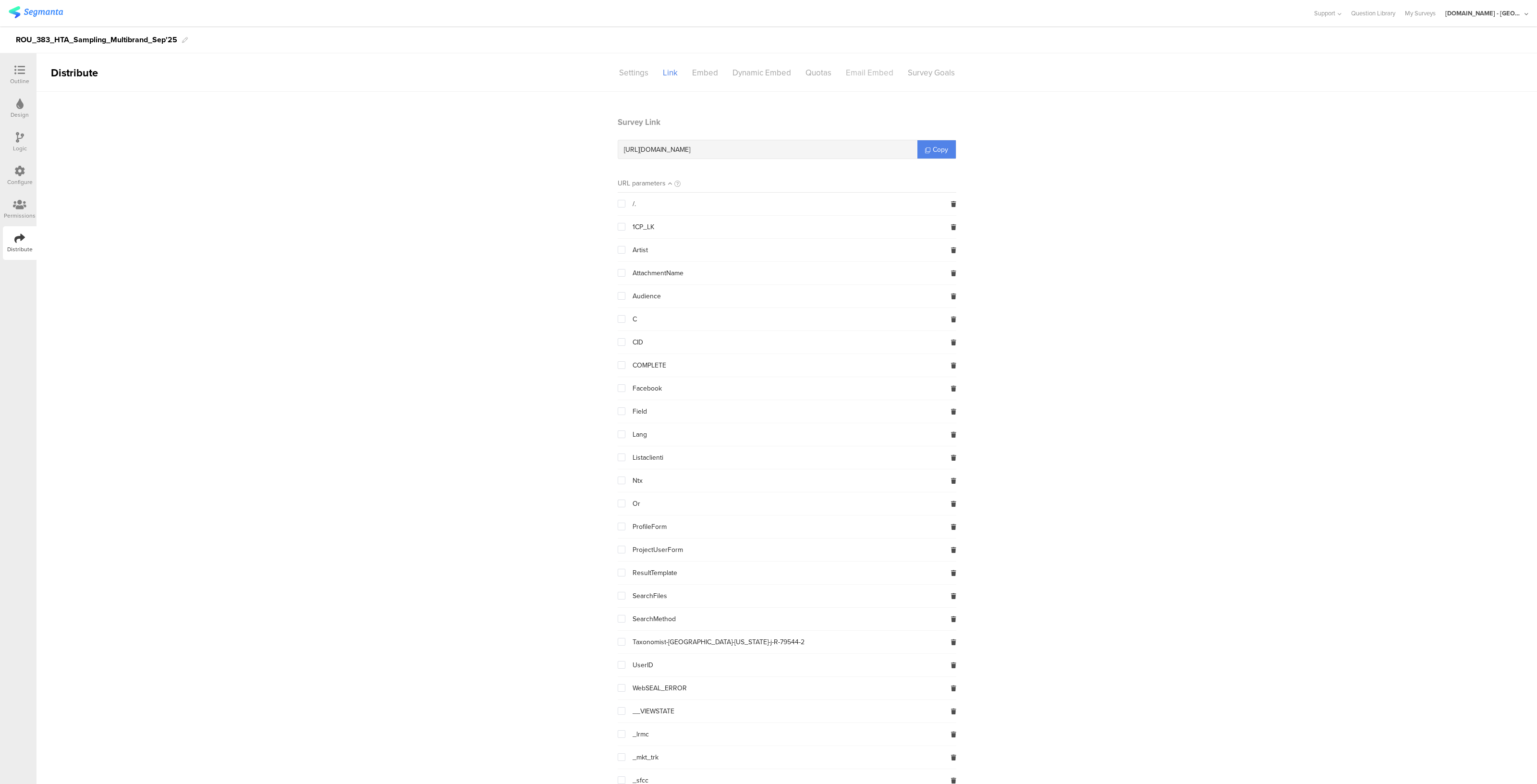
click at [869, 71] on div "Email Embed" at bounding box center [870, 73] width 62 height 17
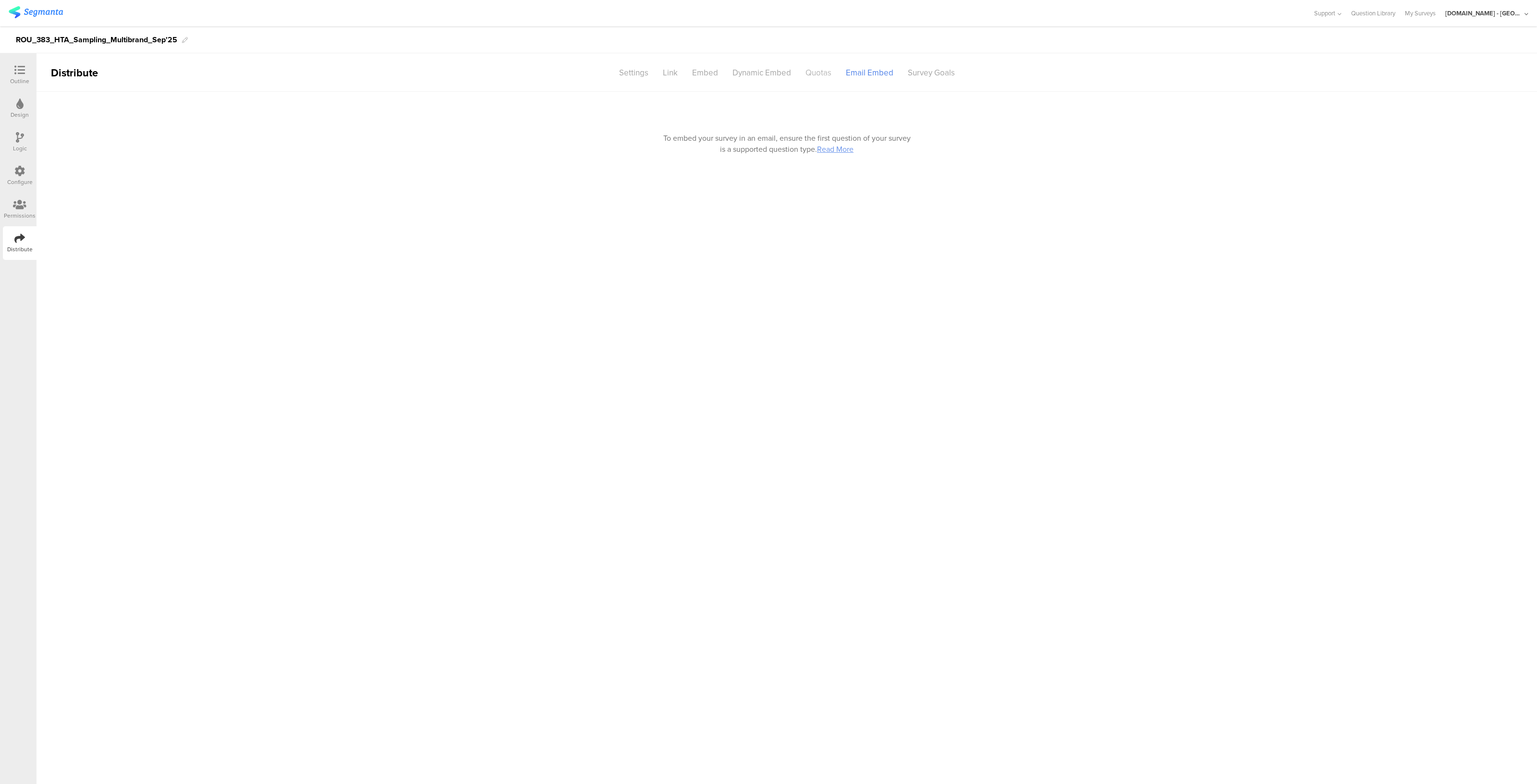
click at [817, 68] on div "Quotas" at bounding box center [819, 73] width 41 height 17
click at [702, 75] on div "Embed" at bounding box center [705, 73] width 41 height 17
click at [12, 144] on div "Logic" at bounding box center [20, 142] width 33 height 33
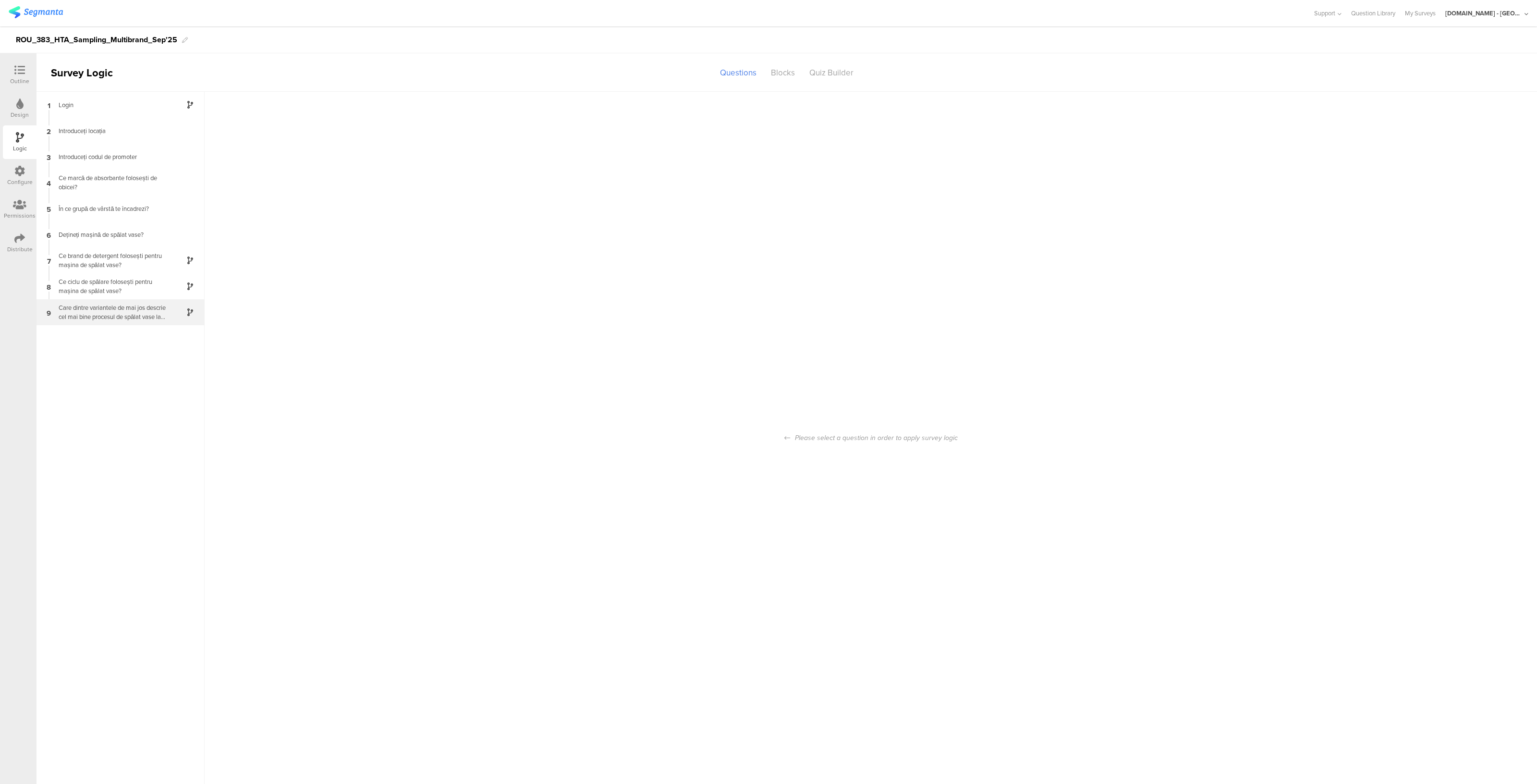
click at [79, 320] on div "Care dintre variantele de mai jos descrie cel mai bine procesul de spălat vase …" at bounding box center [113, 312] width 120 height 18
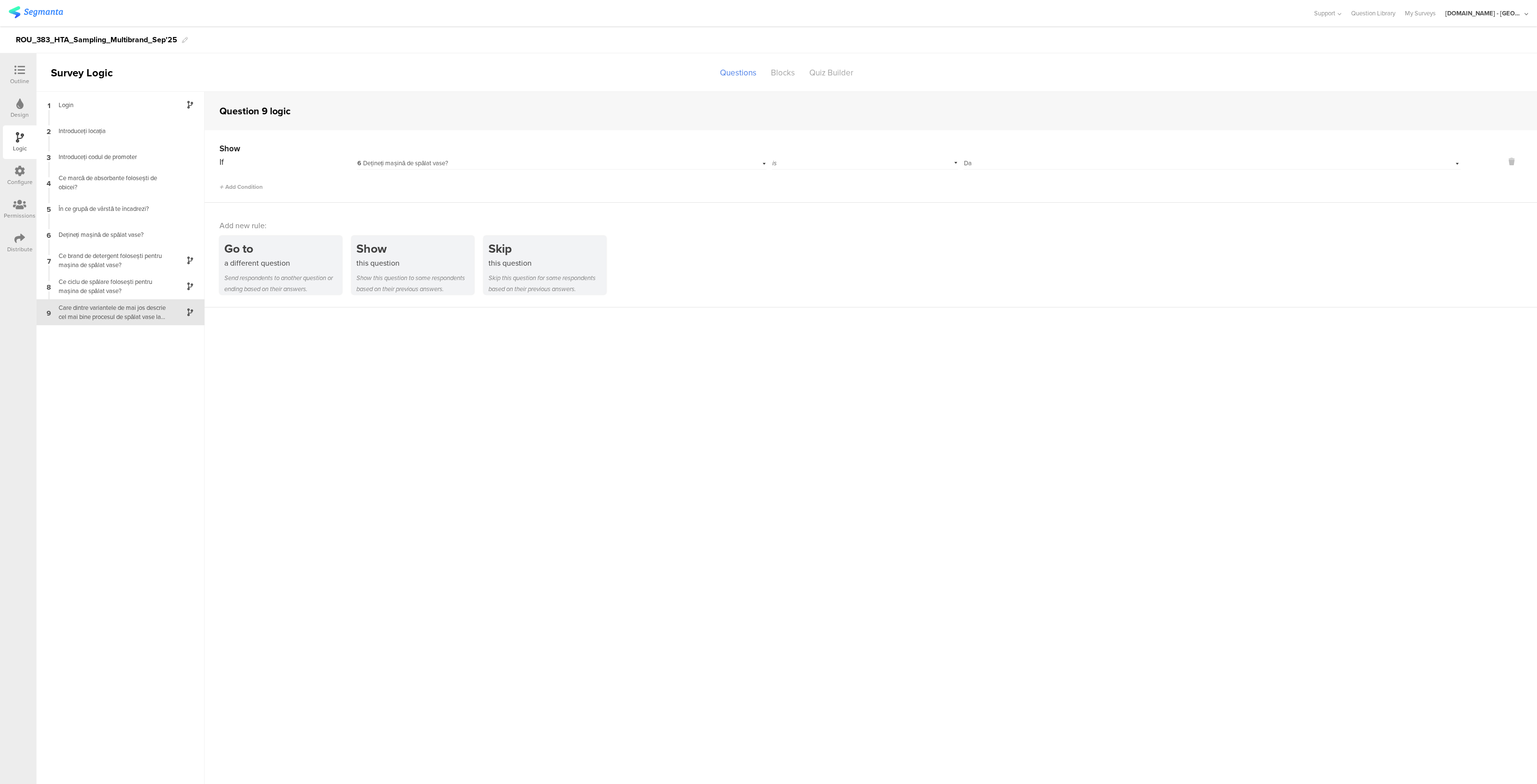
click at [16, 62] on div "Outline" at bounding box center [20, 75] width 33 height 33
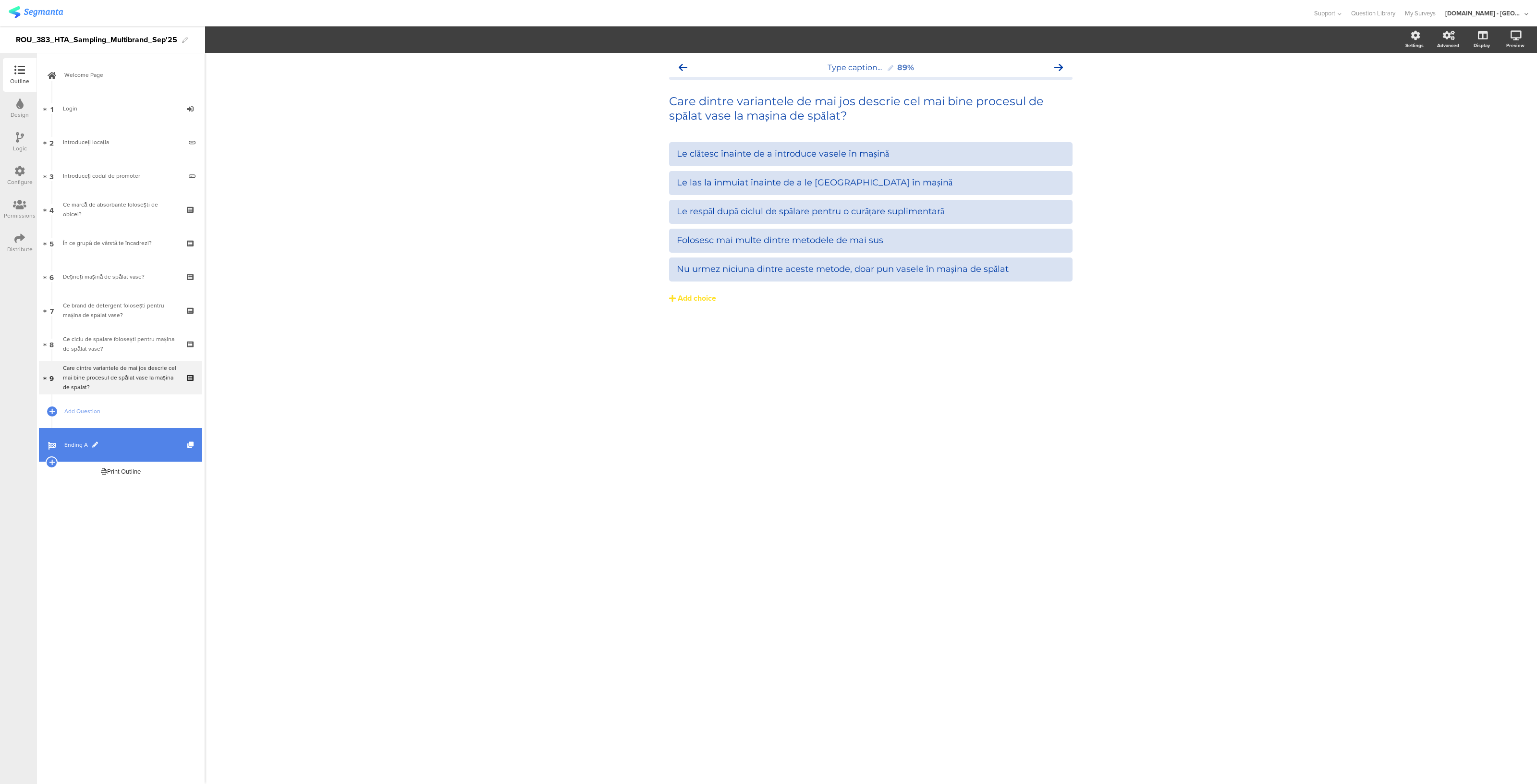
click at [132, 443] on span "Ending A" at bounding box center [126, 445] width 123 height 10
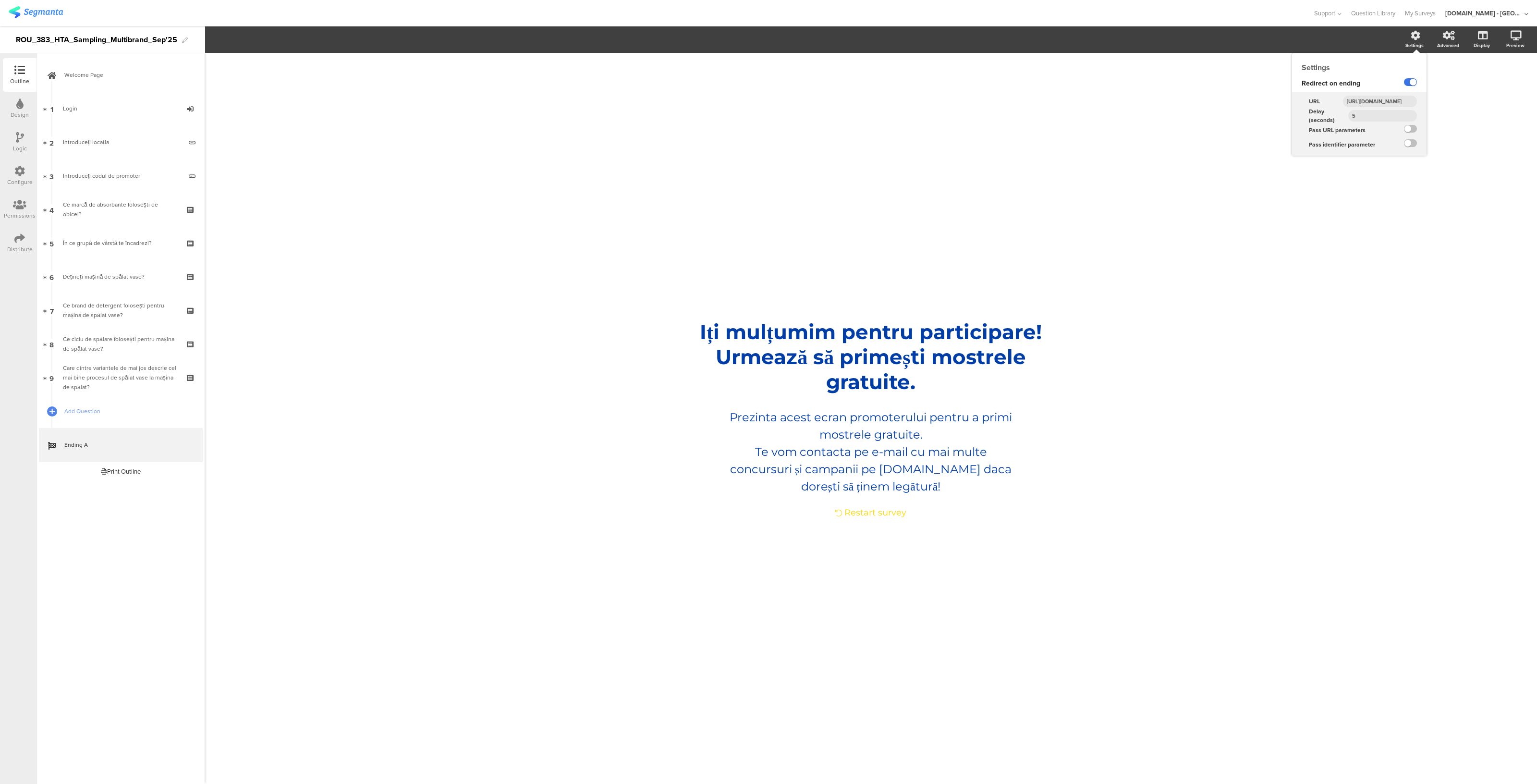
click at [1411, 79] on label at bounding box center [1411, 82] width 13 height 8
click at [0, 0] on input "checkbox" at bounding box center [0, 0] width 0 height 0
click at [19, 240] on icon at bounding box center [20, 238] width 11 height 11
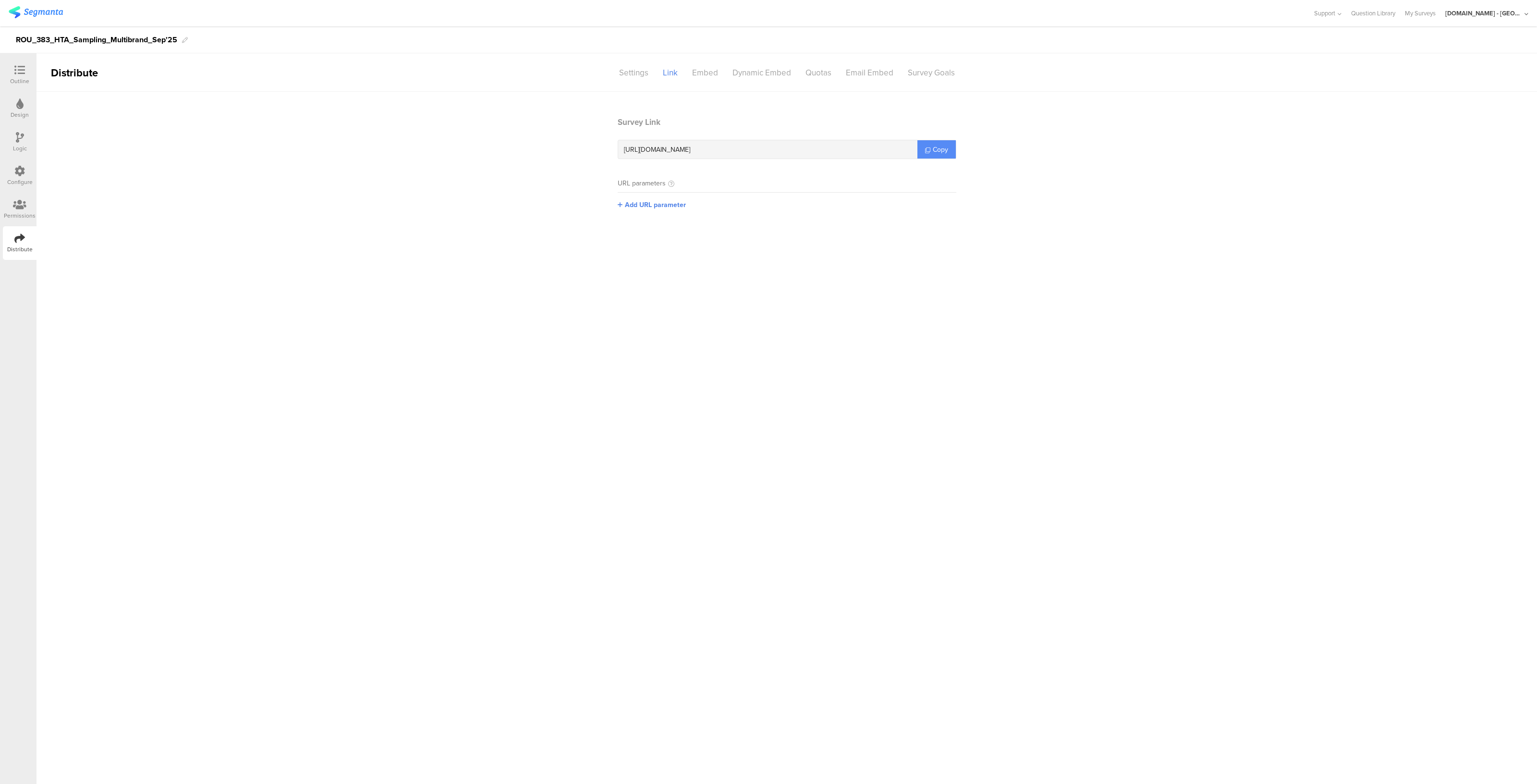
click at [937, 154] on span "Copy" at bounding box center [940, 149] width 16 height 10
click at [15, 174] on icon at bounding box center [20, 171] width 11 height 11
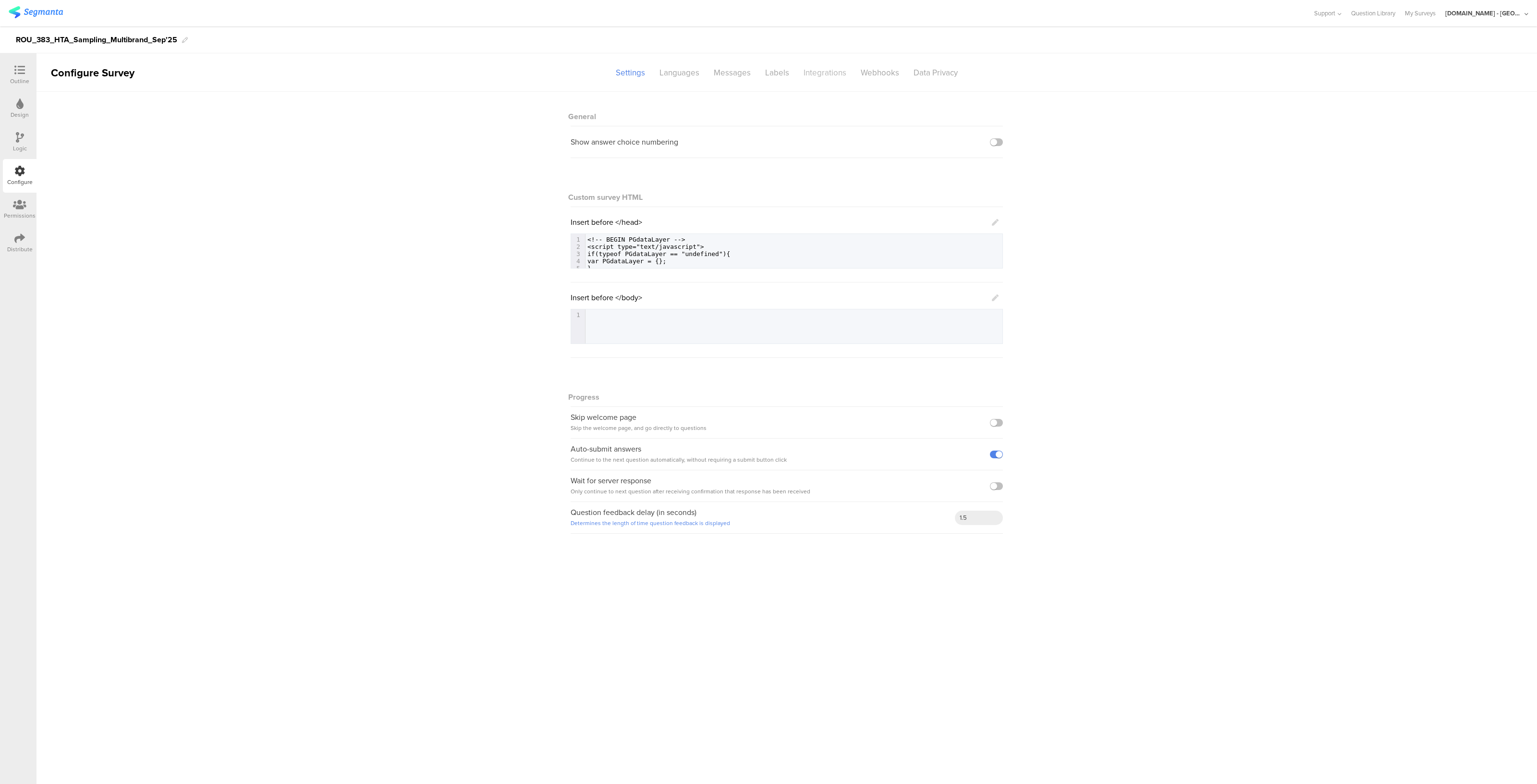
click at [815, 71] on div "Integrations" at bounding box center [825, 73] width 57 height 17
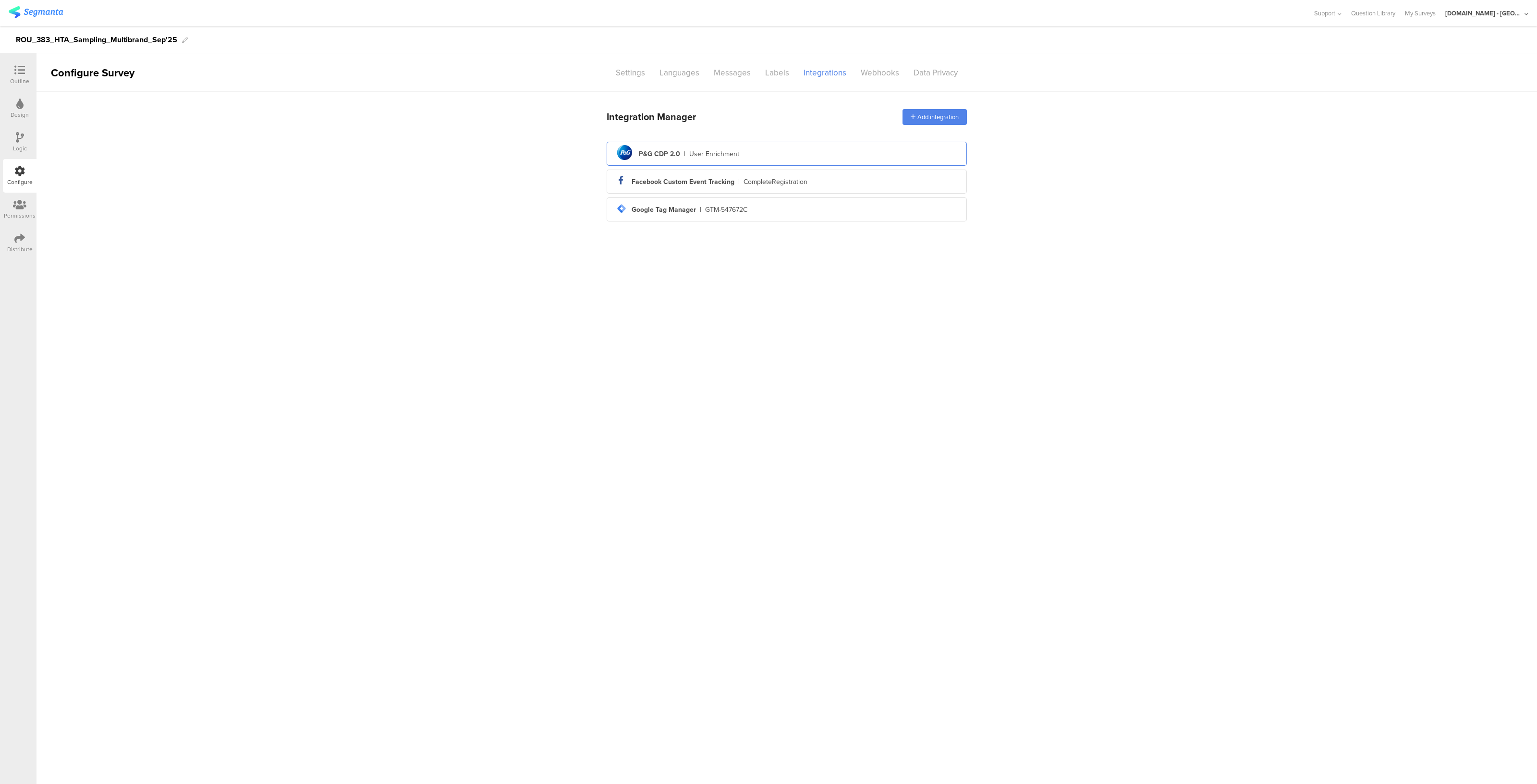
click at [760, 155] on div "pg logo P&G CDP 2.0 | User Enrichment" at bounding box center [787, 153] width 345 height 23
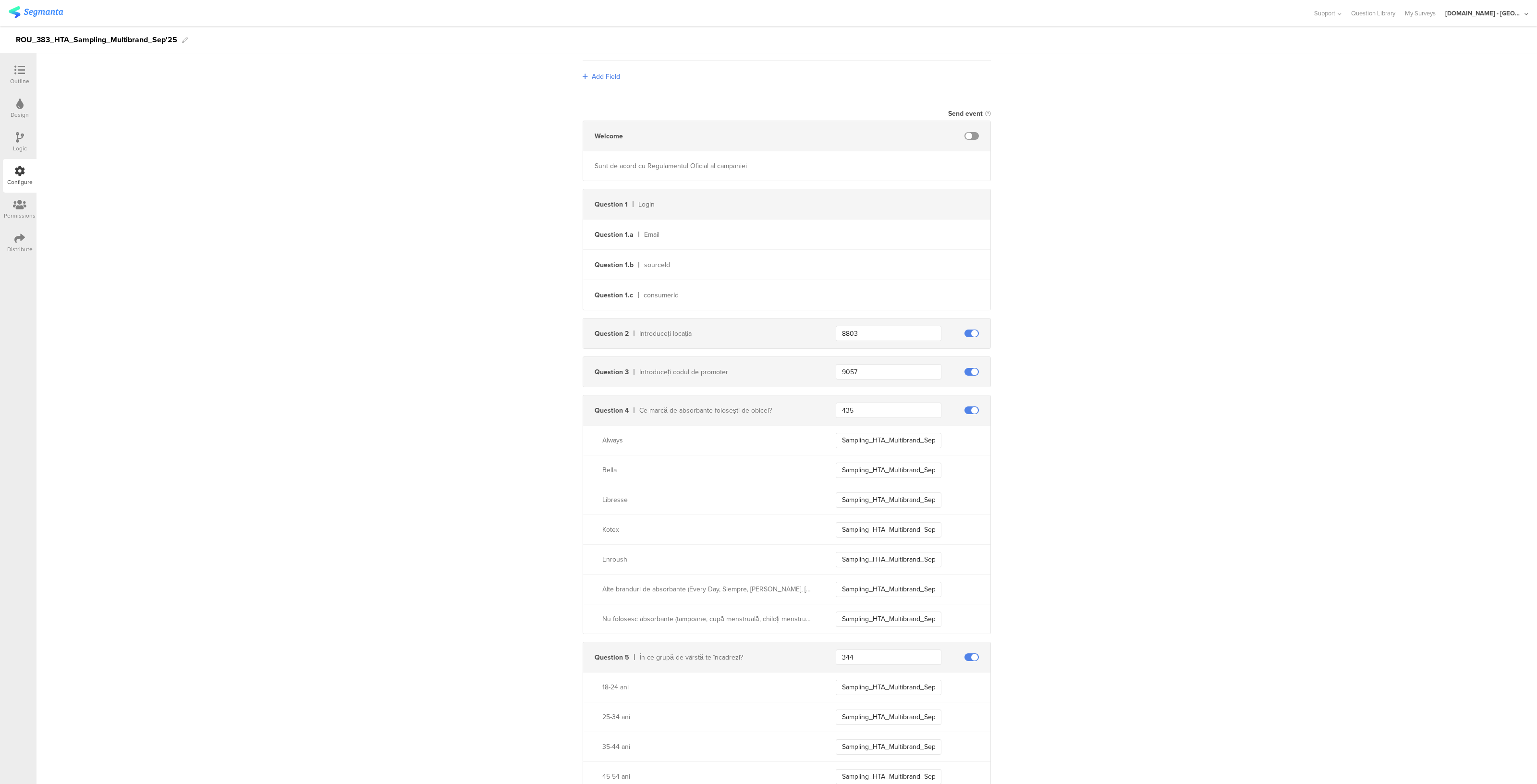
scroll to position [141, 0]
click at [848, 402] on input "435" at bounding box center [888, 405] width 106 height 16
click at [874, 432] on input "Sampling_HTA_Multibrand_Sep25_Always" at bounding box center [888, 435] width 106 height 16
click at [868, 405] on input "435" at bounding box center [888, 405] width 106 height 16
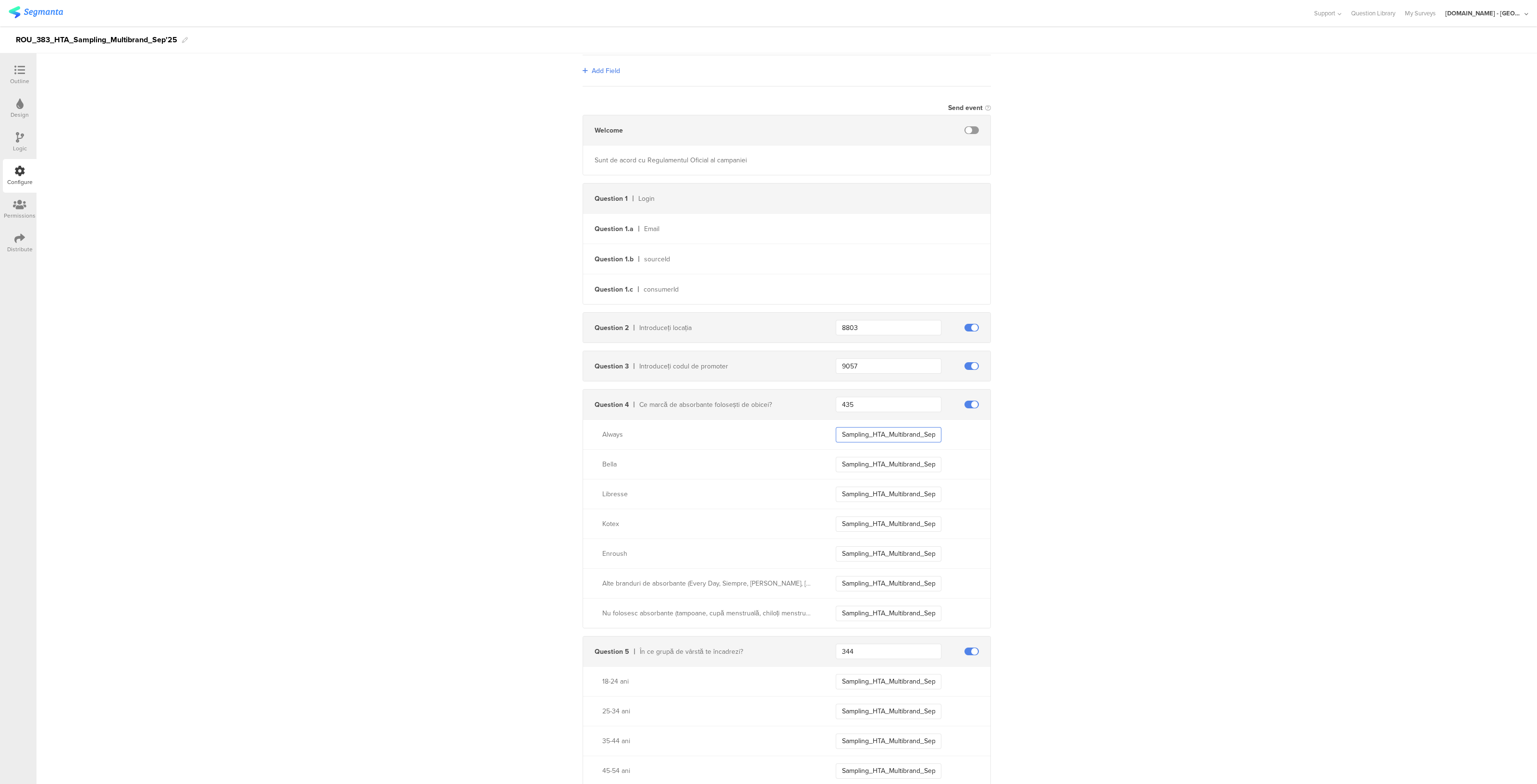
click at [876, 432] on input "Sampling_HTA_Multibrand_Sep25_Always" at bounding box center [888, 435] width 106 height 16
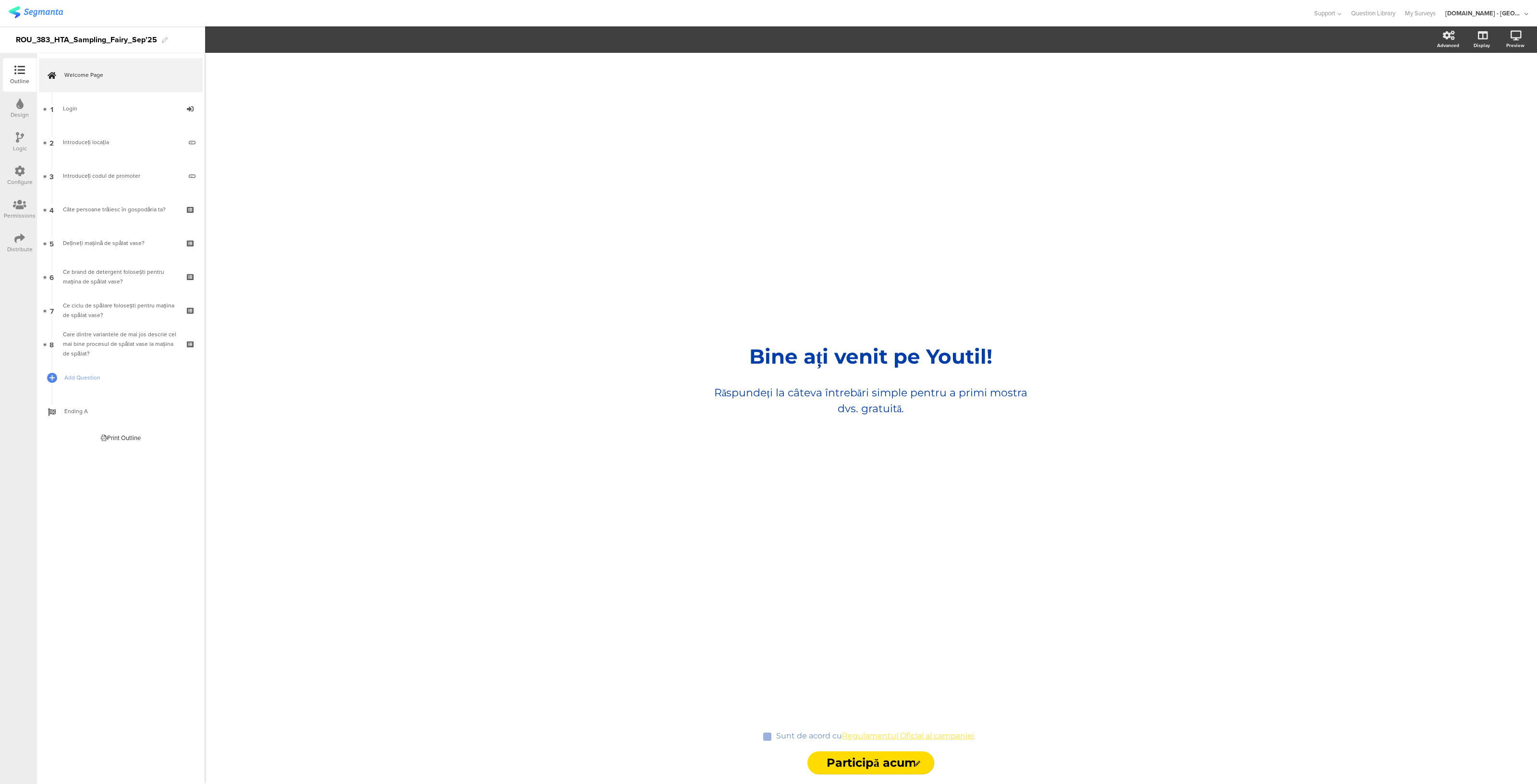
click at [18, 162] on div "Configure" at bounding box center [20, 175] width 33 height 33
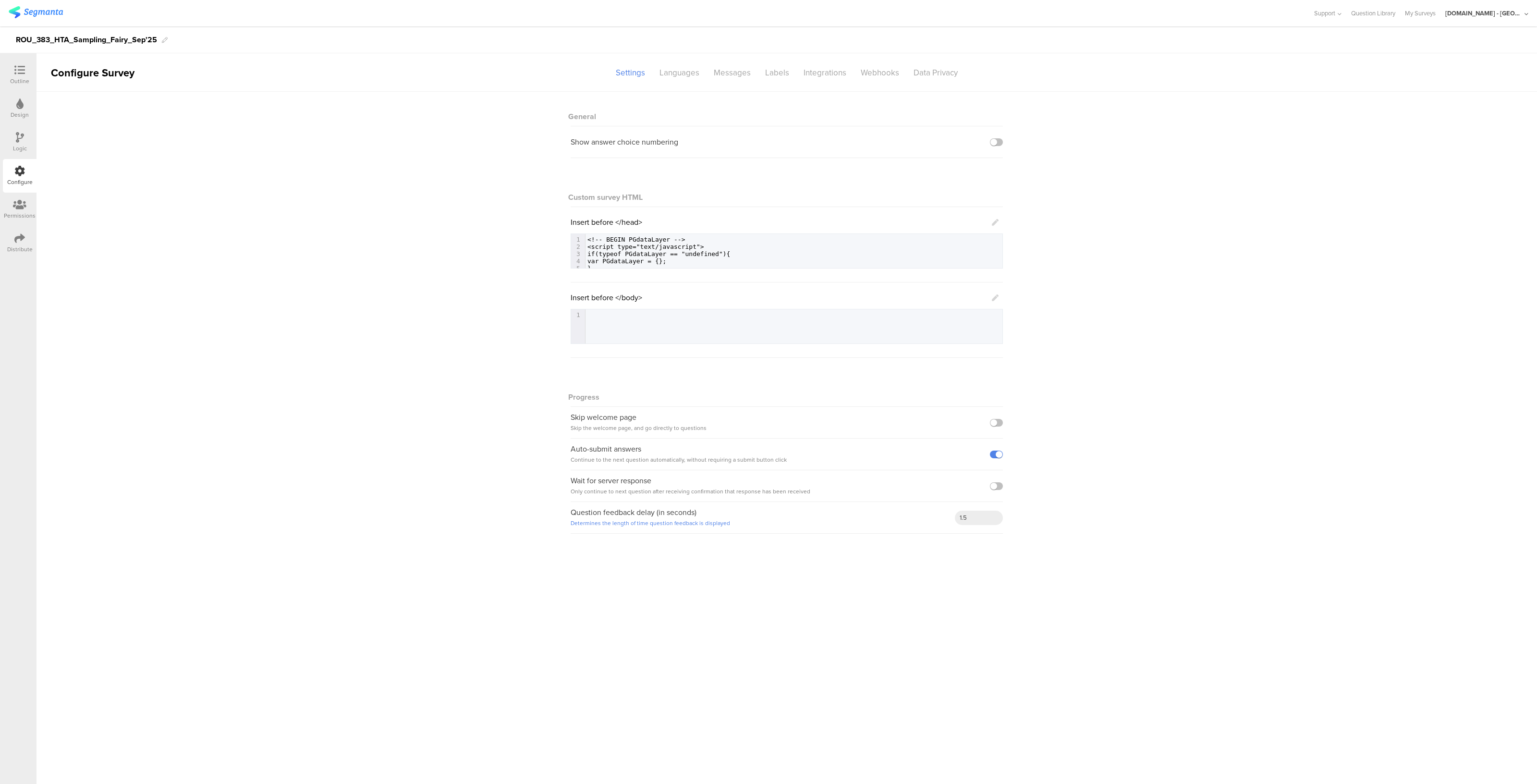
click at [21, 75] on div at bounding box center [20, 71] width 19 height 12
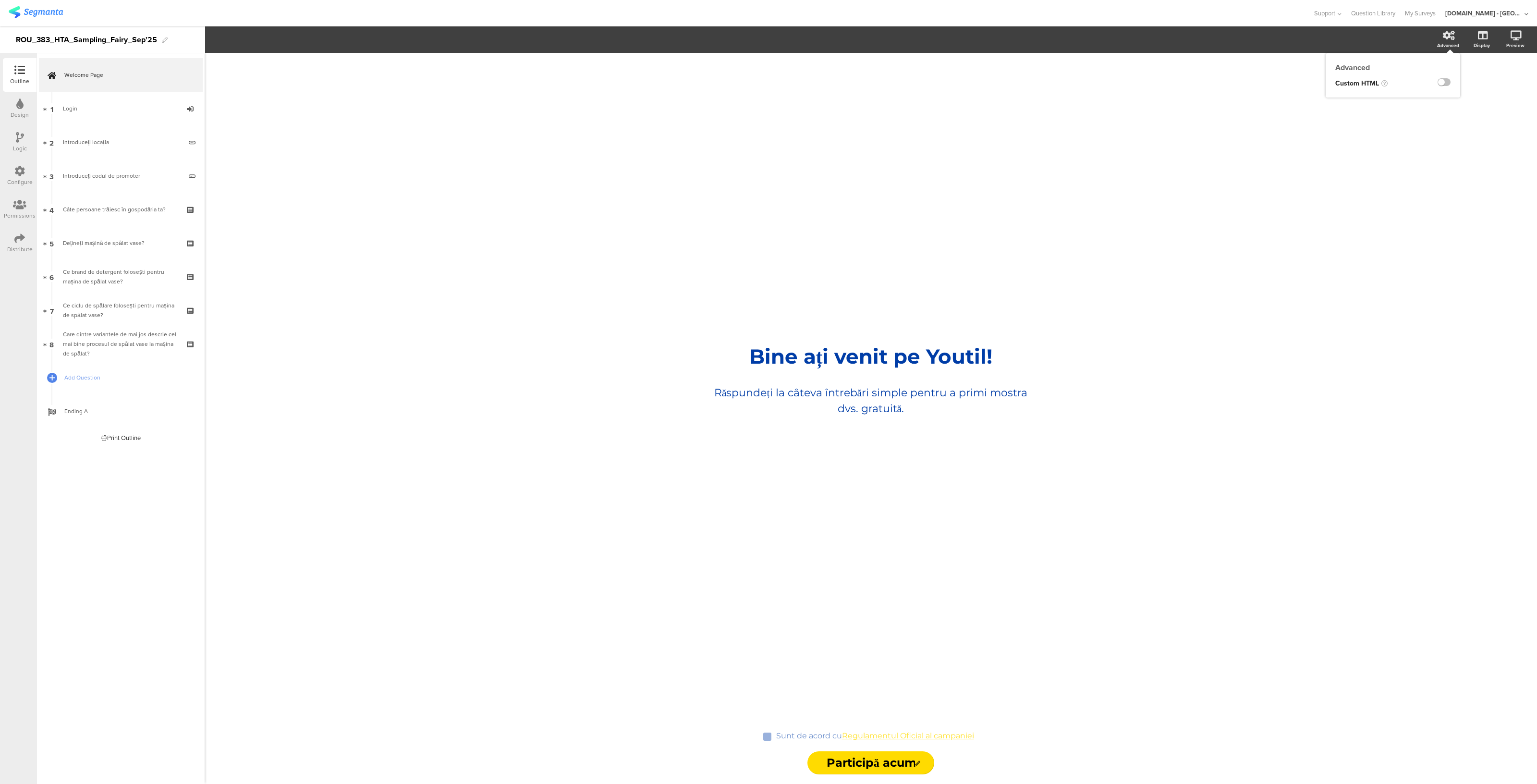
click at [1449, 31] on icon at bounding box center [1449, 36] width 12 height 10
click at [1447, 41] on div "Advanced" at bounding box center [1453, 40] width 33 height 24
click at [1446, 33] on icon at bounding box center [1449, 36] width 12 height 10
click at [868, 558] on div "Bine ați venit pe Youtil! Bine ați venit pe Youtil! Răspundeți la câteva întreb…" at bounding box center [871, 385] width 384 height 664
click at [177, 416] on link "Ending A" at bounding box center [121, 411] width 163 height 33
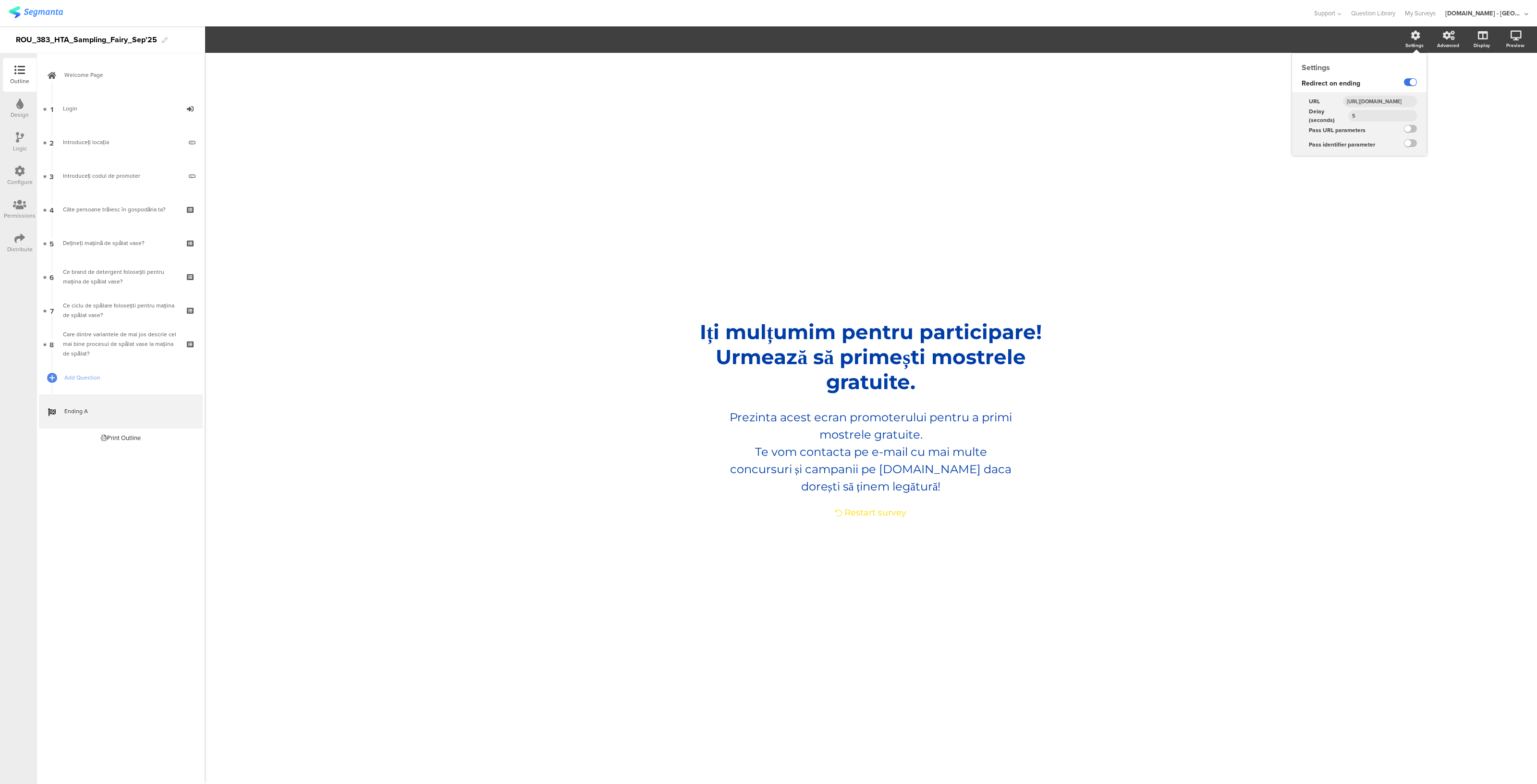
click at [1411, 81] on label at bounding box center [1411, 82] width 13 height 8
click at [0, 0] on input "checkbox" at bounding box center [0, 0] width 0 height 0
click at [1014, 215] on div "/ Iți mulțumim pentru participare! Urmează să primești mostrele gratuite. Iți m…" at bounding box center [871, 413] width 403 height 721
click at [23, 245] on div "Distribute" at bounding box center [20, 249] width 26 height 8
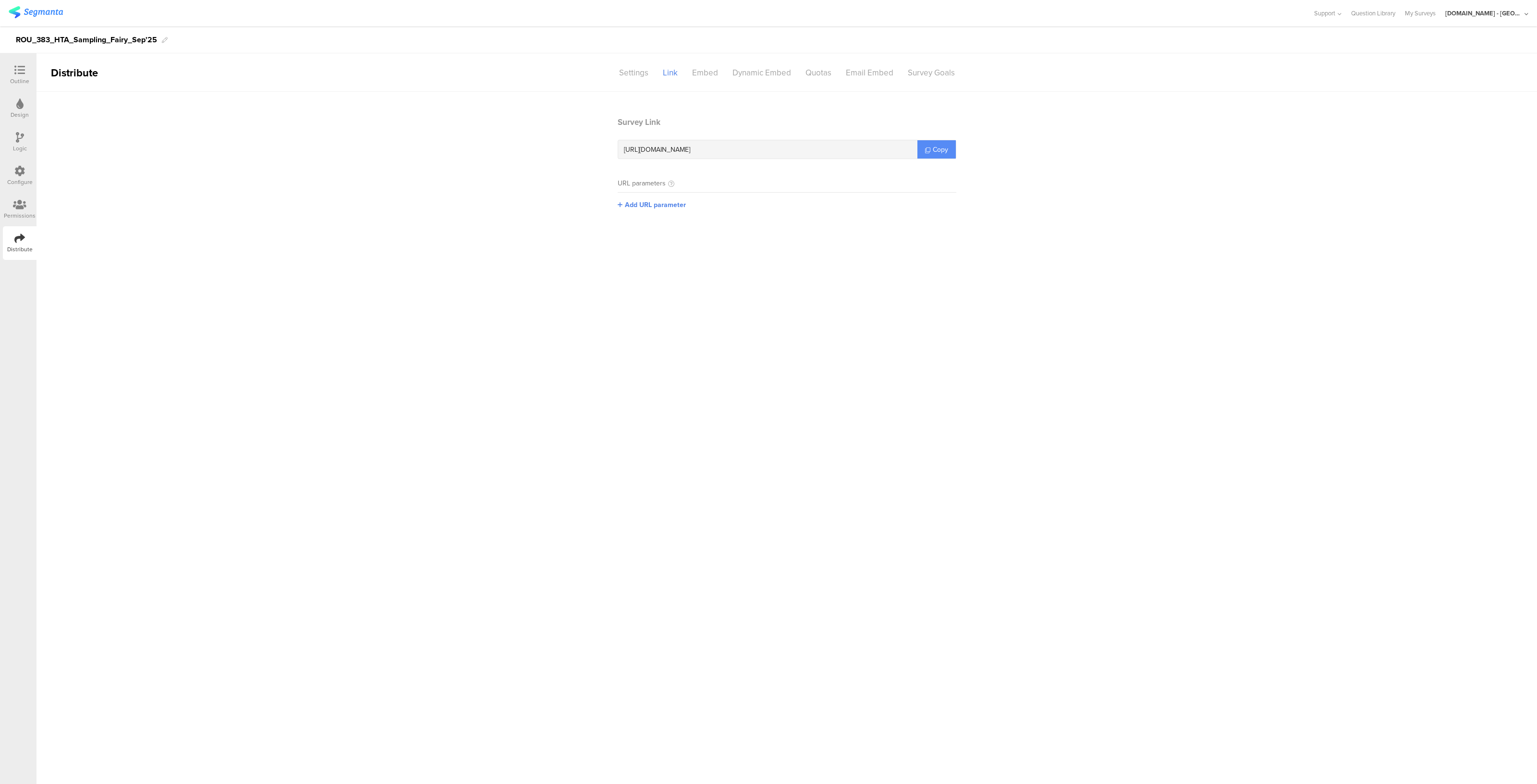
click at [934, 149] on span "Copy" at bounding box center [940, 149] width 16 height 10
click at [16, 181] on div "Configure" at bounding box center [20, 182] width 26 height 8
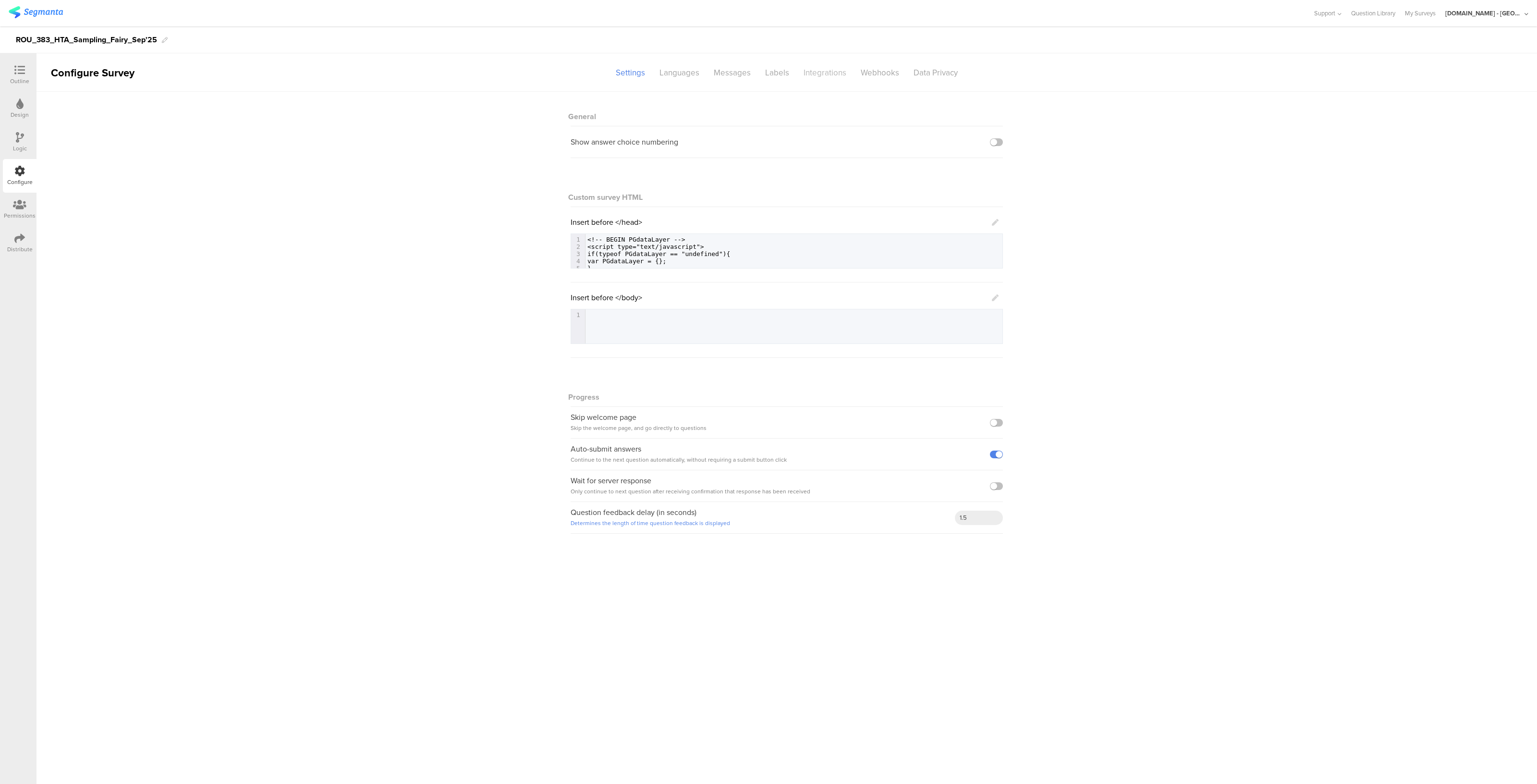
click at [813, 72] on div "Integrations" at bounding box center [825, 73] width 57 height 17
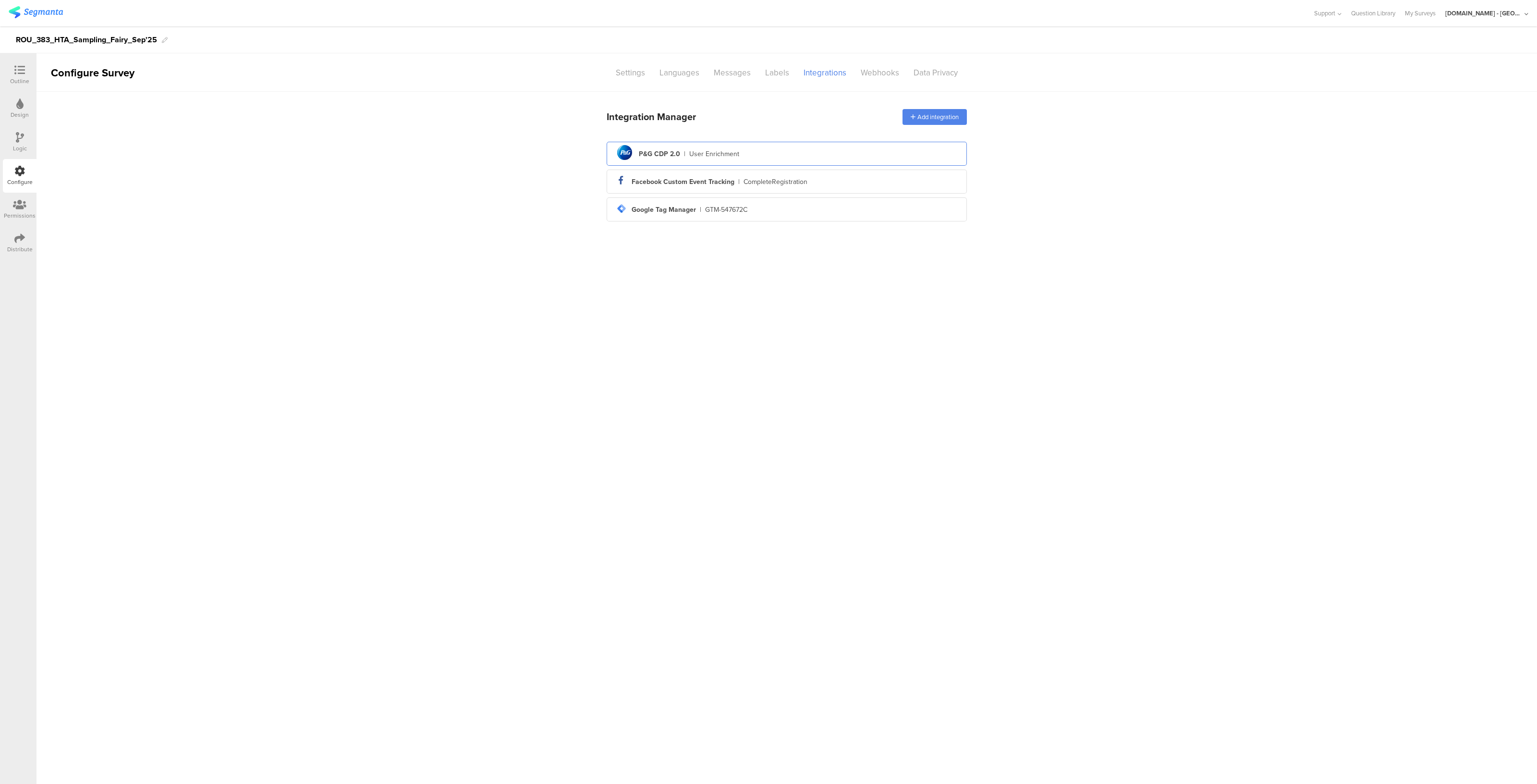
click at [700, 154] on div "User Enrichment" at bounding box center [714, 154] width 50 height 10
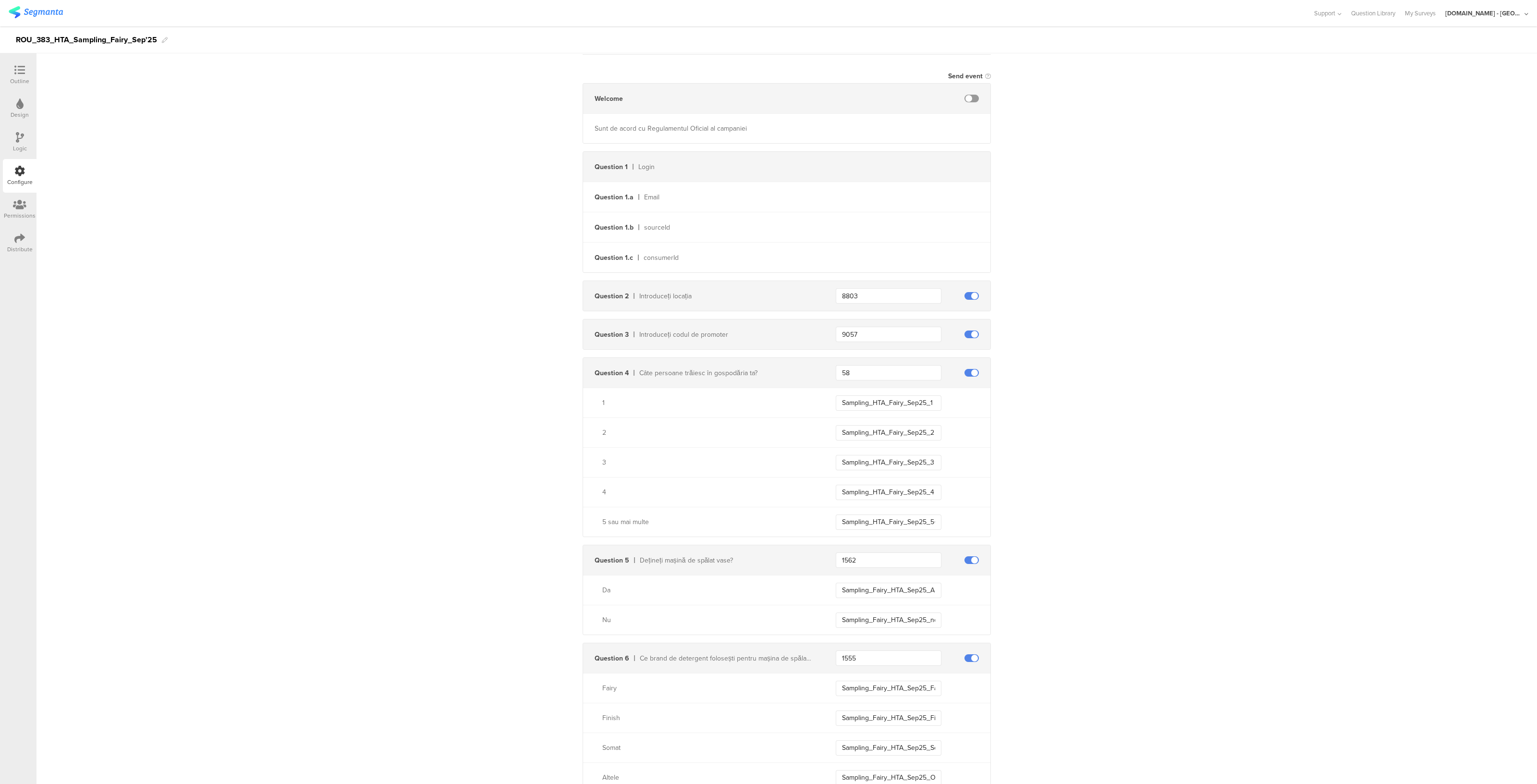
scroll to position [178, 0]
click at [870, 329] on input "9057" at bounding box center [888, 329] width 106 height 16
click at [845, 329] on input "9057" at bounding box center [888, 329] width 106 height 16
click at [875, 390] on input "Sampling_HTA_Fairy_Sep25_1" at bounding box center [888, 397] width 106 height 16
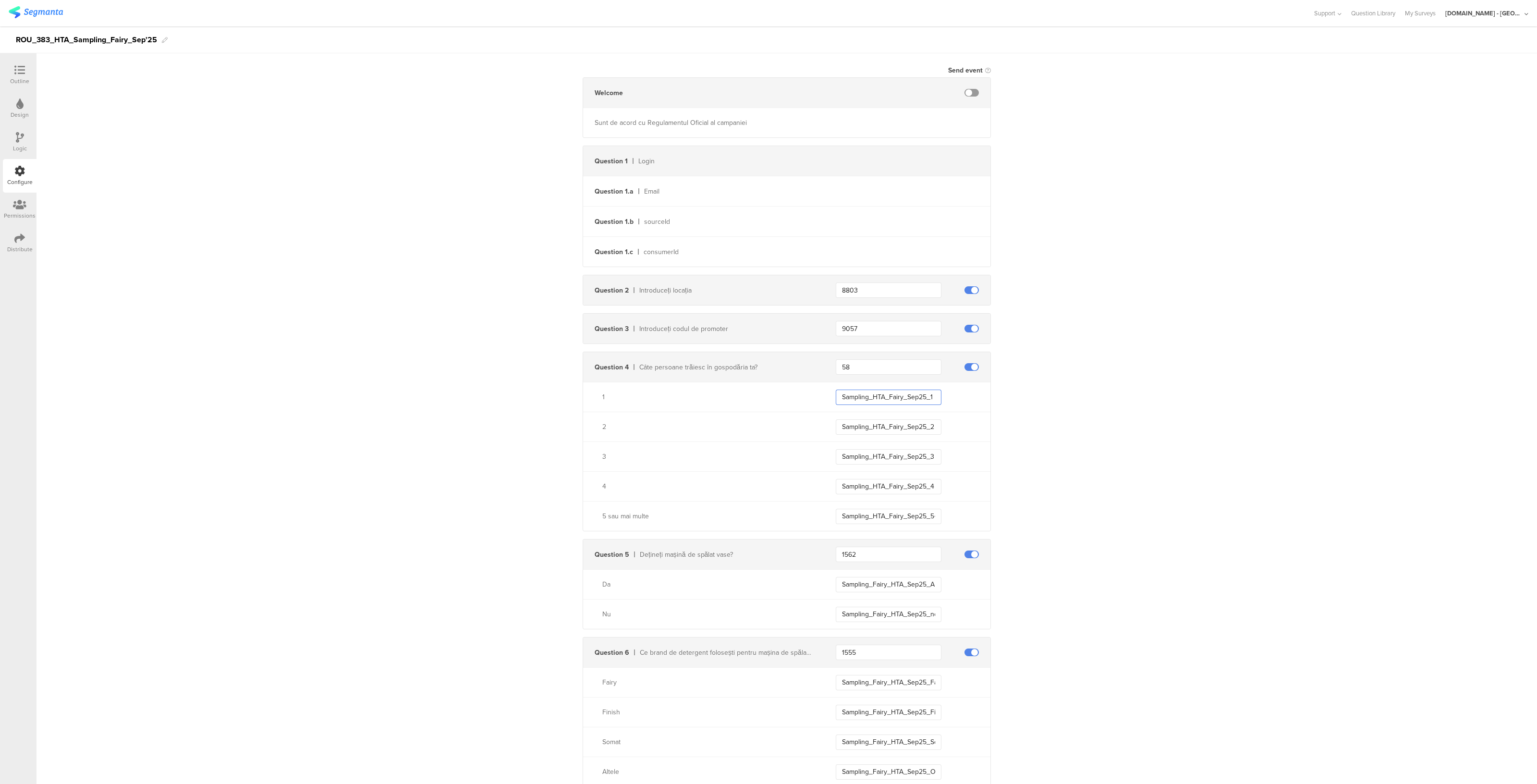
click at [875, 390] on input "Sampling_HTA_Fairy_Sep25_1" at bounding box center [888, 397] width 106 height 16
click at [865, 365] on input "58" at bounding box center [888, 367] width 106 height 16
click at [863, 329] on input "9057" at bounding box center [888, 329] width 106 height 16
click at [888, 363] on input "58" at bounding box center [888, 367] width 106 height 16
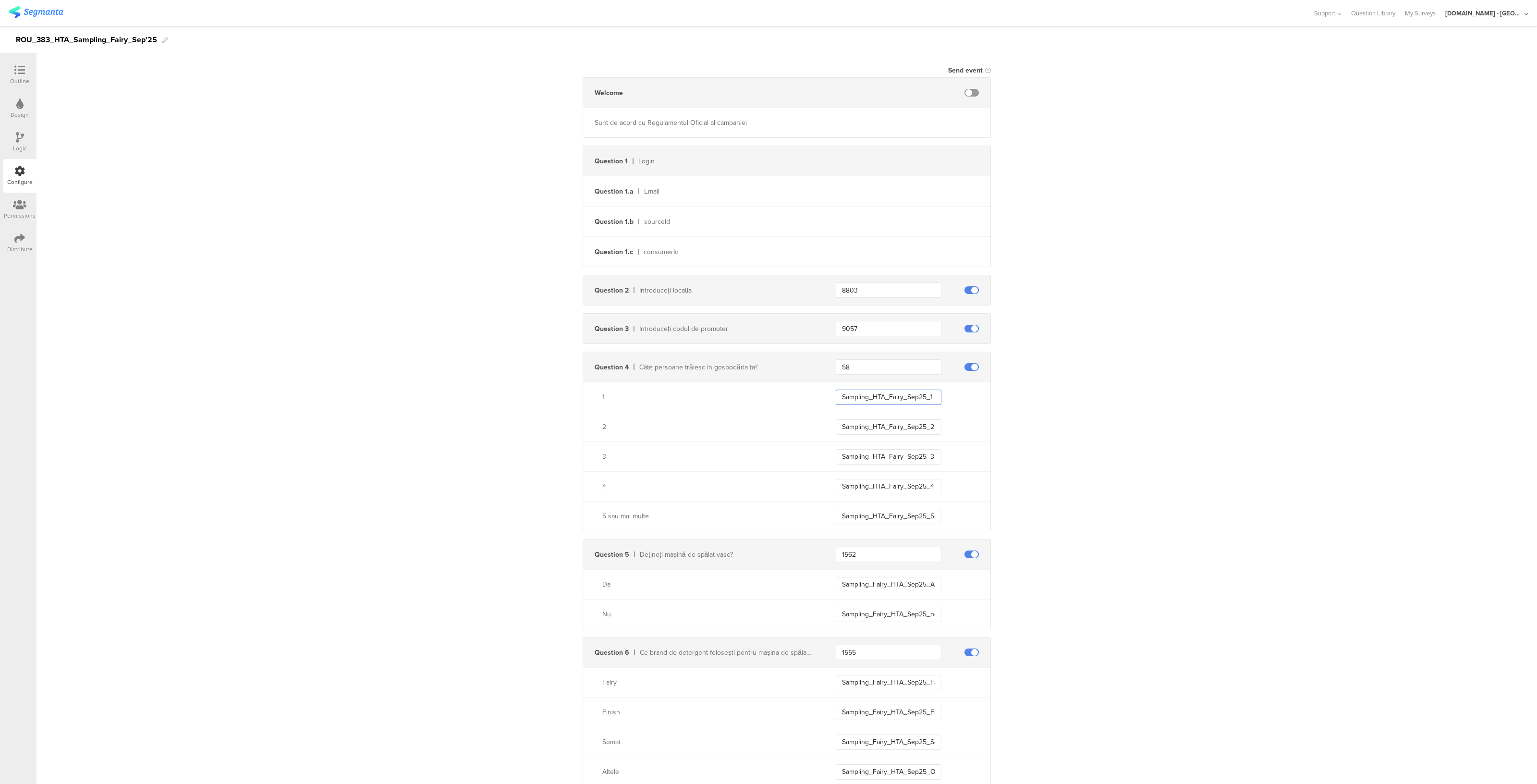
click at [871, 398] on input "Sampling_HTA_Fairy_Sep25_1" at bounding box center [888, 397] width 106 height 16
click at [869, 327] on input "9057" at bounding box center [888, 329] width 106 height 16
